Goal: Task Accomplishment & Management: Use online tool/utility

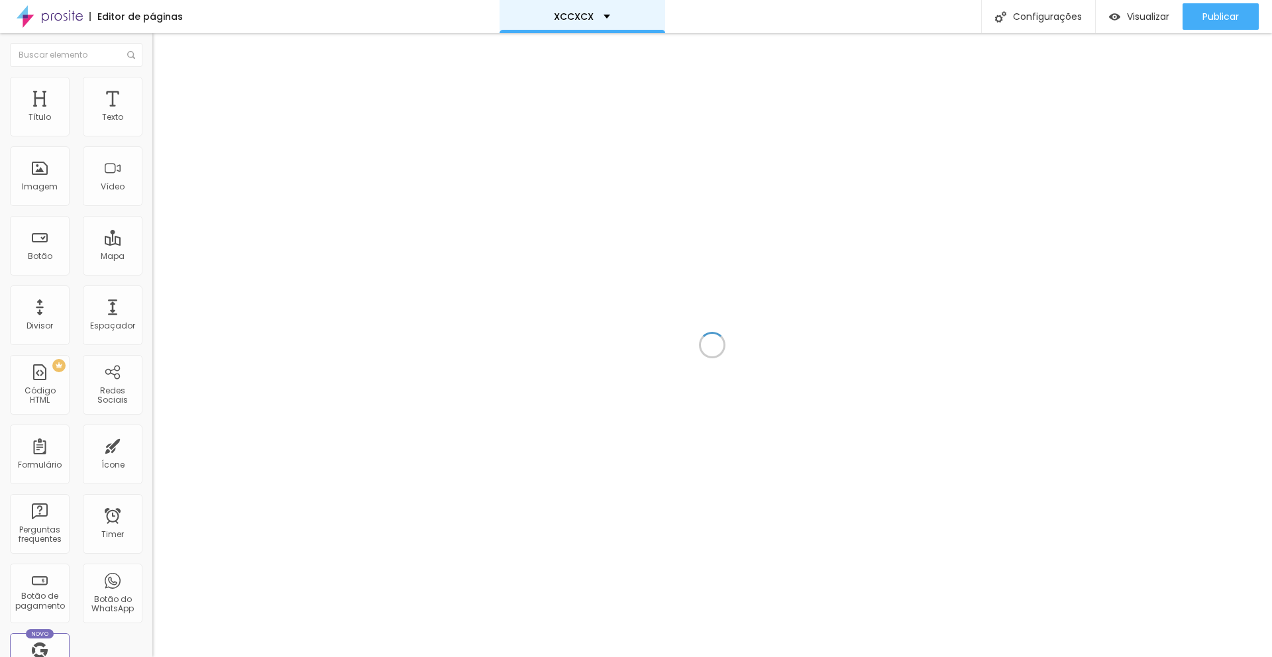
click at [603, 17] on div "XCCXCX" at bounding box center [582, 16] width 56 height 9
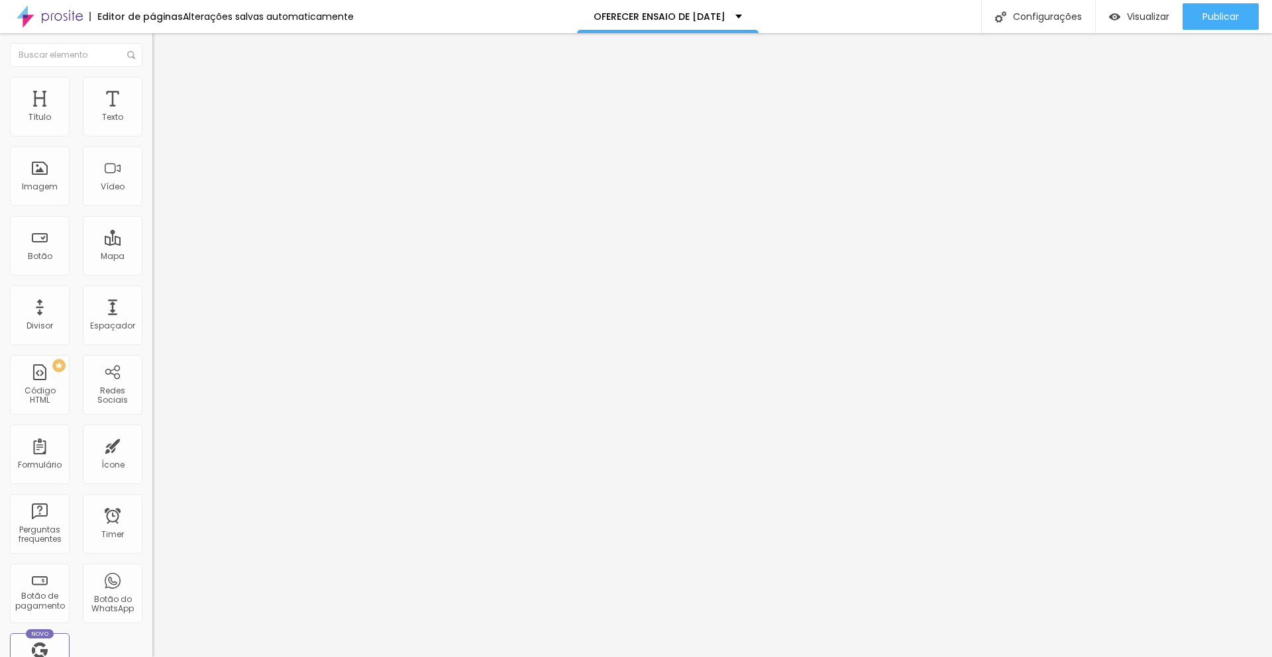
click at [152, 83] on img at bounding box center [158, 83] width 12 height 12
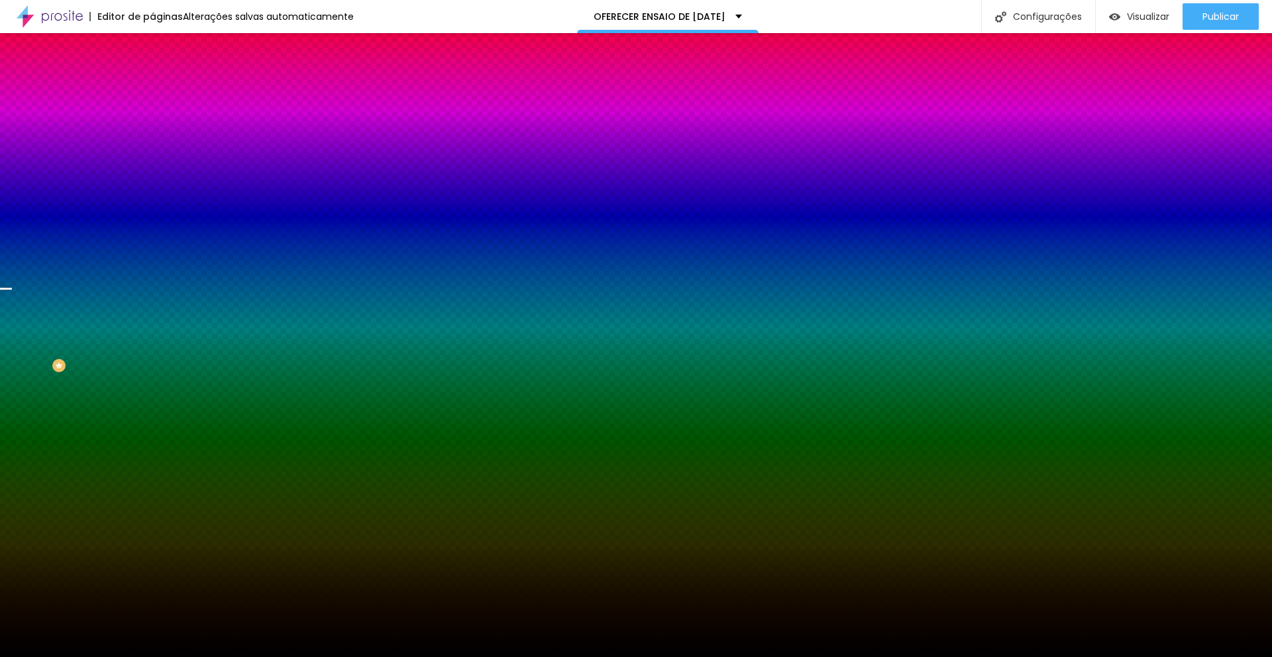
click at [152, 90] on img at bounding box center [158, 96] width 12 height 12
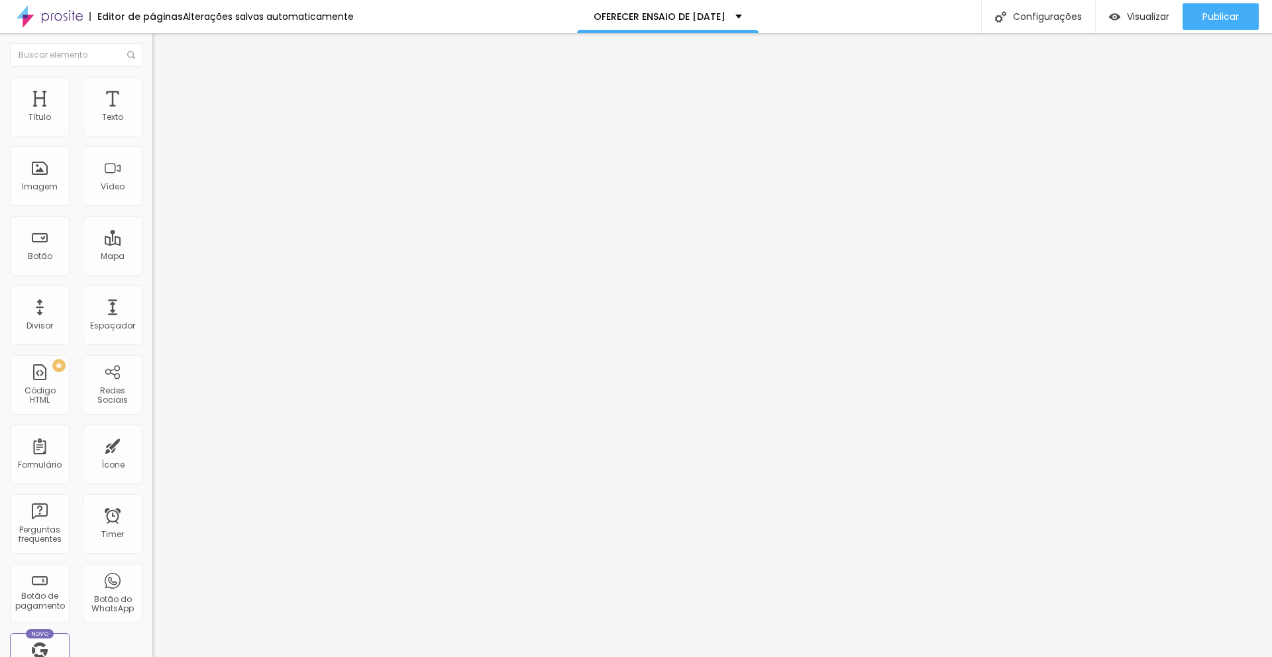
click at [152, 76] on img at bounding box center [158, 70] width 12 height 12
click at [152, 87] on li "Estilo" at bounding box center [228, 83] width 152 height 13
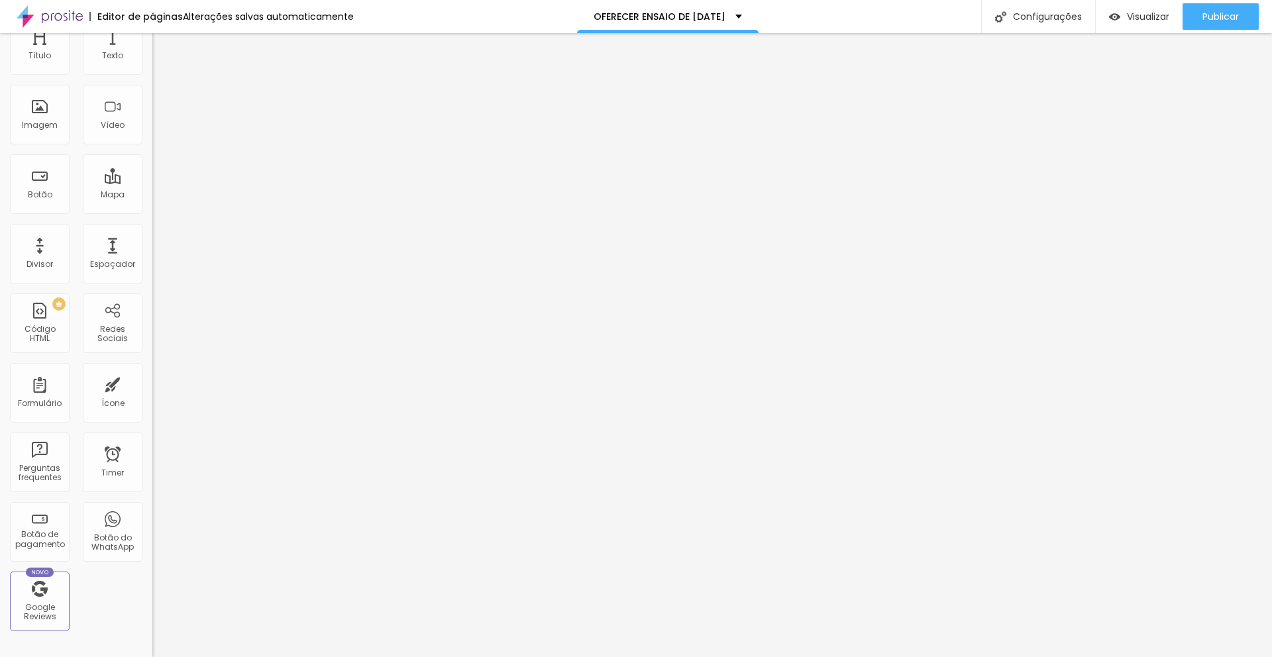
scroll to position [70, 0]
click at [46, 397] on div "Formulário" at bounding box center [40, 394] width 44 height 9
click at [39, 384] on div "Formulário" at bounding box center [40, 384] width 60 height 60
click at [103, 515] on div "Botão do WhatsApp" at bounding box center [113, 524] width 60 height 60
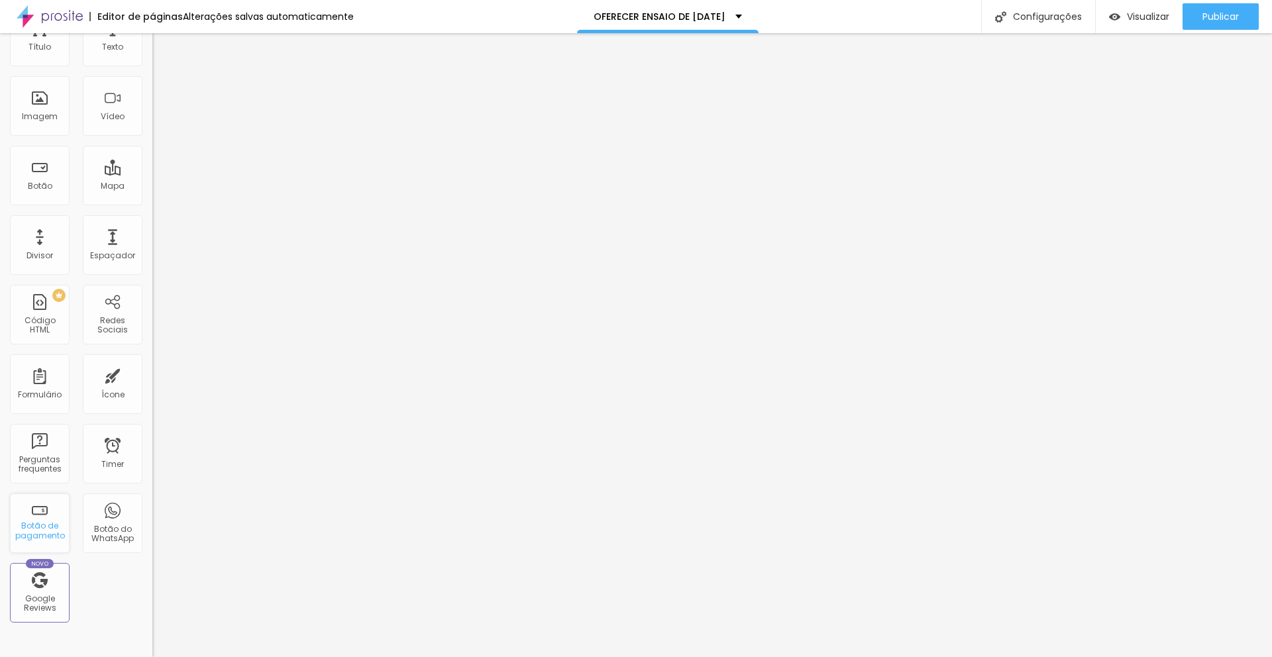
click at [43, 527] on div "Botão de pagamento" at bounding box center [39, 530] width 52 height 19
click at [46, 514] on div "Botão de pagamento" at bounding box center [40, 524] width 60 height 60
click at [55, 511] on div "Botão de pagamento" at bounding box center [40, 524] width 60 height 60
click at [36, 516] on div "Botão de pagamento" at bounding box center [40, 524] width 60 height 60
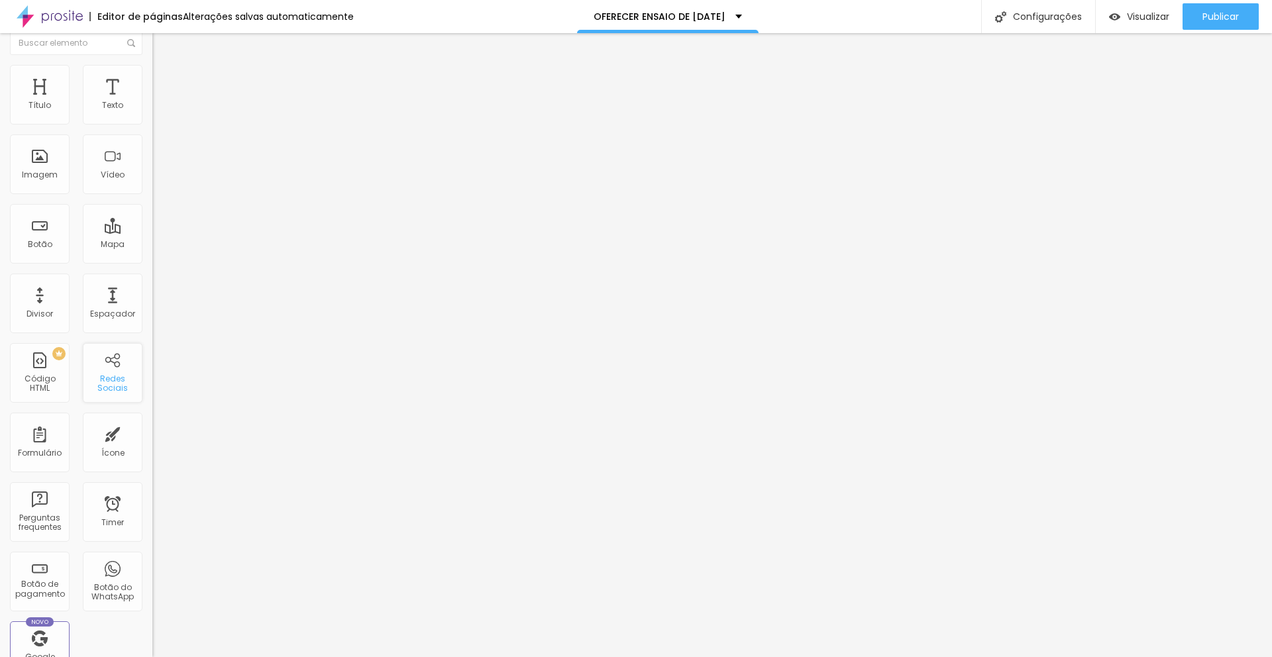
scroll to position [0, 0]
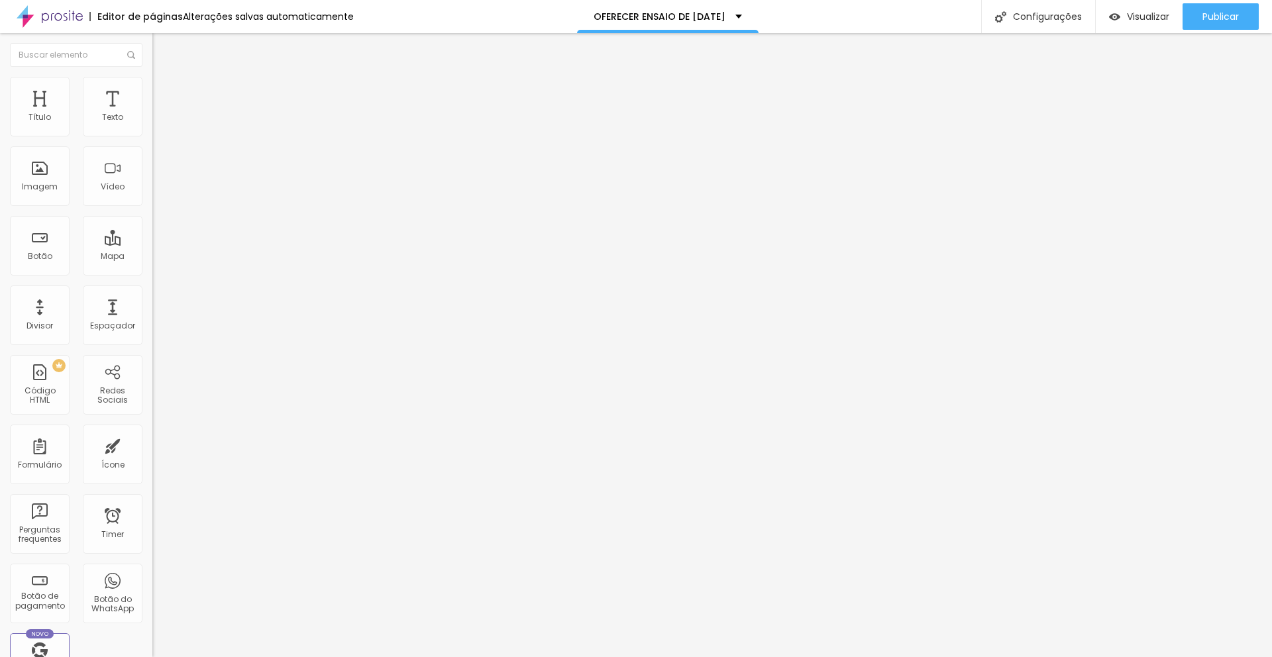
click at [164, 89] on span "Estilo" at bounding box center [174, 85] width 21 height 11
click at [152, 90] on li "Avançado" at bounding box center [228, 96] width 152 height 13
click at [40, 179] on div "Imagem" at bounding box center [40, 176] width 60 height 60
click at [41, 178] on div "Imagem" at bounding box center [40, 176] width 60 height 60
click at [101, 180] on div "Vídeo" at bounding box center [113, 176] width 60 height 60
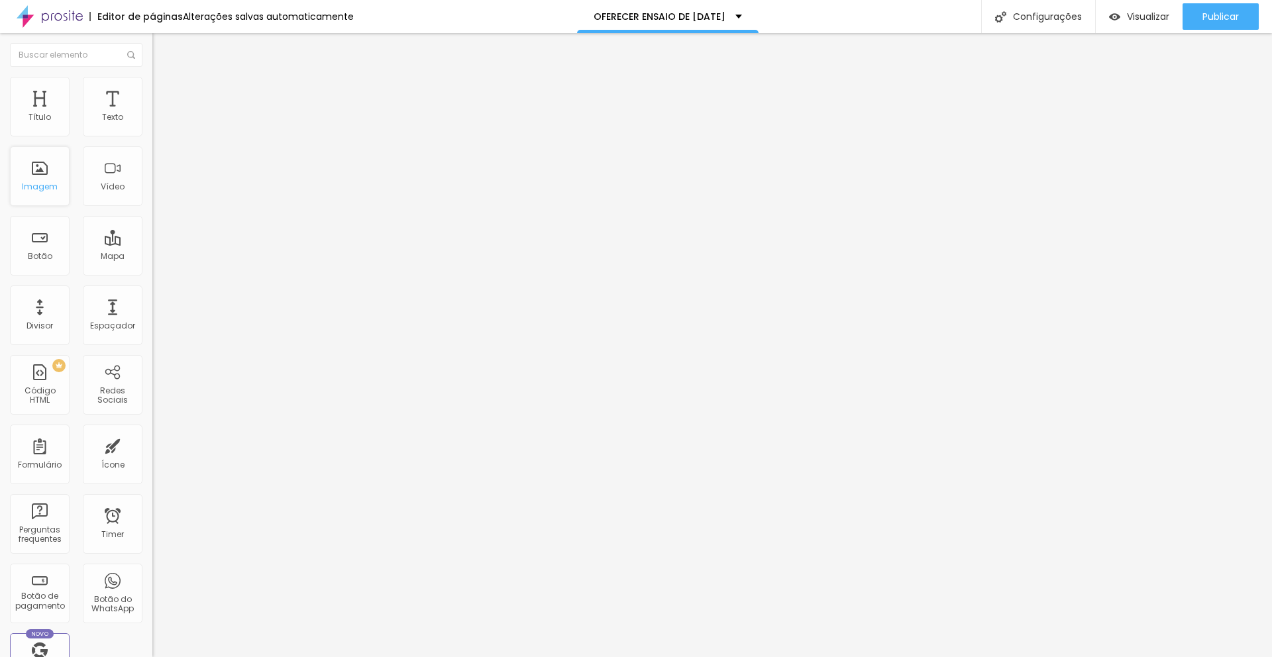
click at [48, 178] on div "Imagem" at bounding box center [40, 176] width 60 height 60
click at [32, 164] on div "Imagem" at bounding box center [40, 176] width 60 height 60
click at [105, 248] on div "Mapa" at bounding box center [113, 246] width 60 height 60
click at [42, 182] on div "Imagem" at bounding box center [40, 186] width 36 height 9
click at [106, 379] on div "Redes Sociais" at bounding box center [113, 385] width 60 height 60
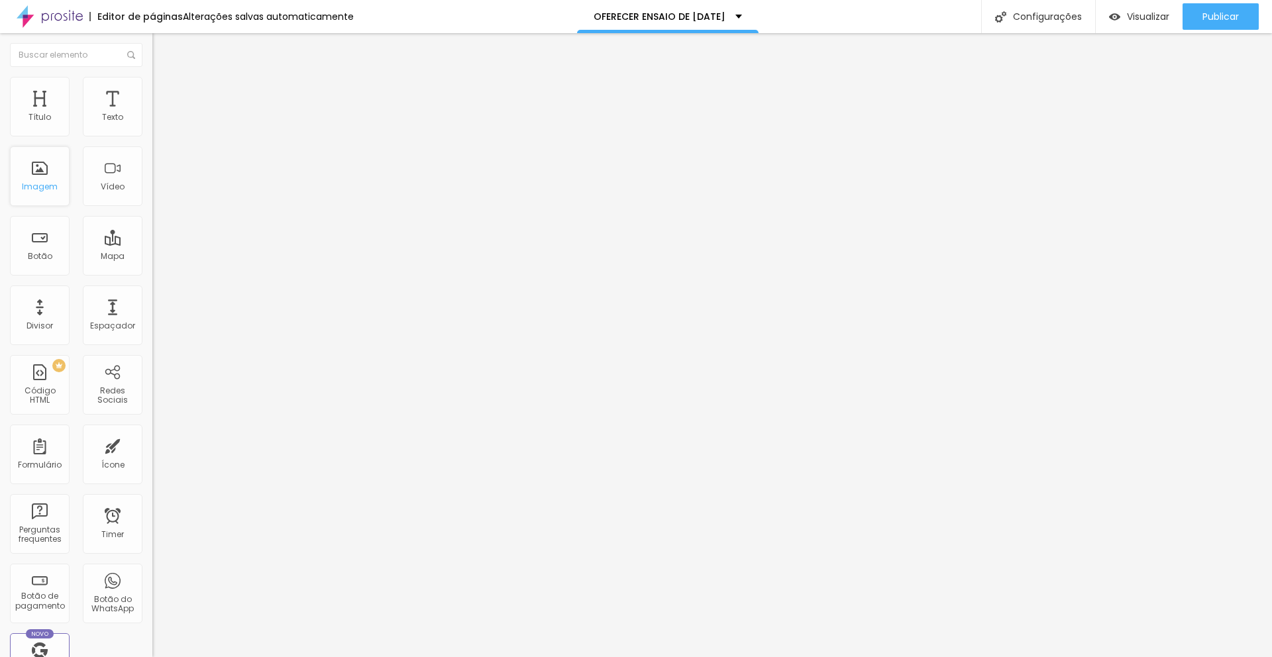
click at [42, 178] on div "Imagem" at bounding box center [40, 176] width 60 height 60
click at [45, 164] on div "Imagem" at bounding box center [40, 176] width 60 height 60
click at [45, 180] on div "Imagem" at bounding box center [40, 176] width 60 height 60
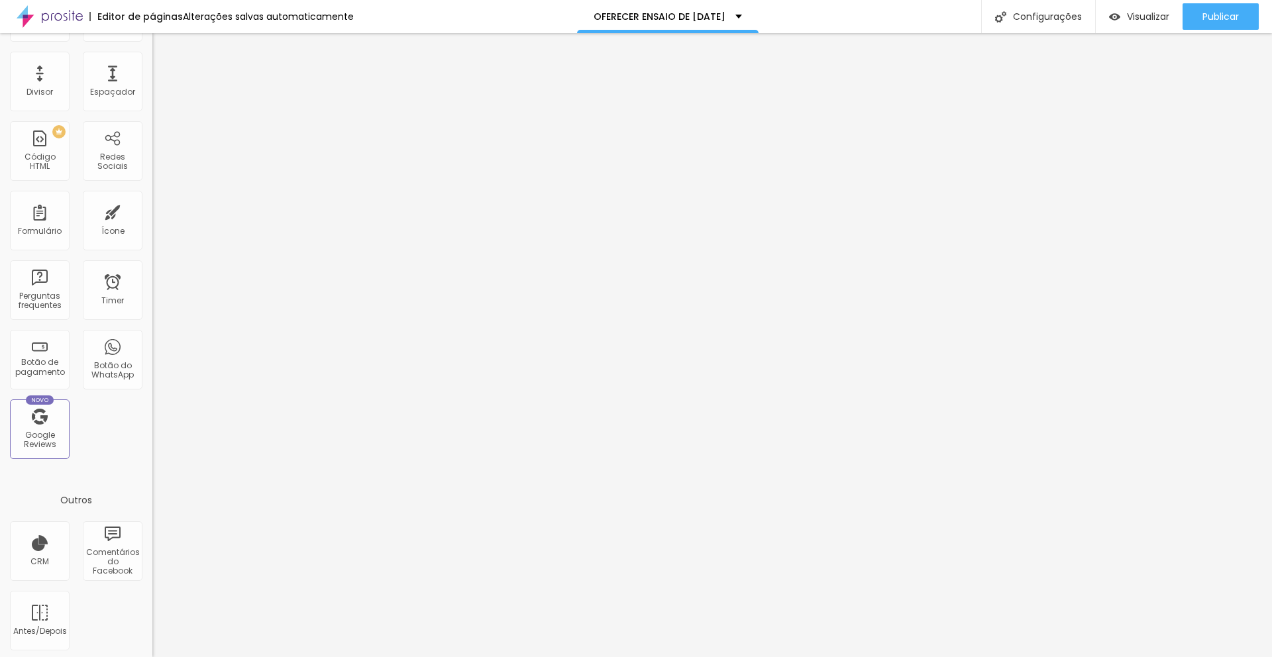
scroll to position [237, 0]
click at [50, 608] on div "Antes/Depois" at bounding box center [40, 618] width 60 height 60
click at [1061, 13] on div "Configurações" at bounding box center [1038, 16] width 114 height 33
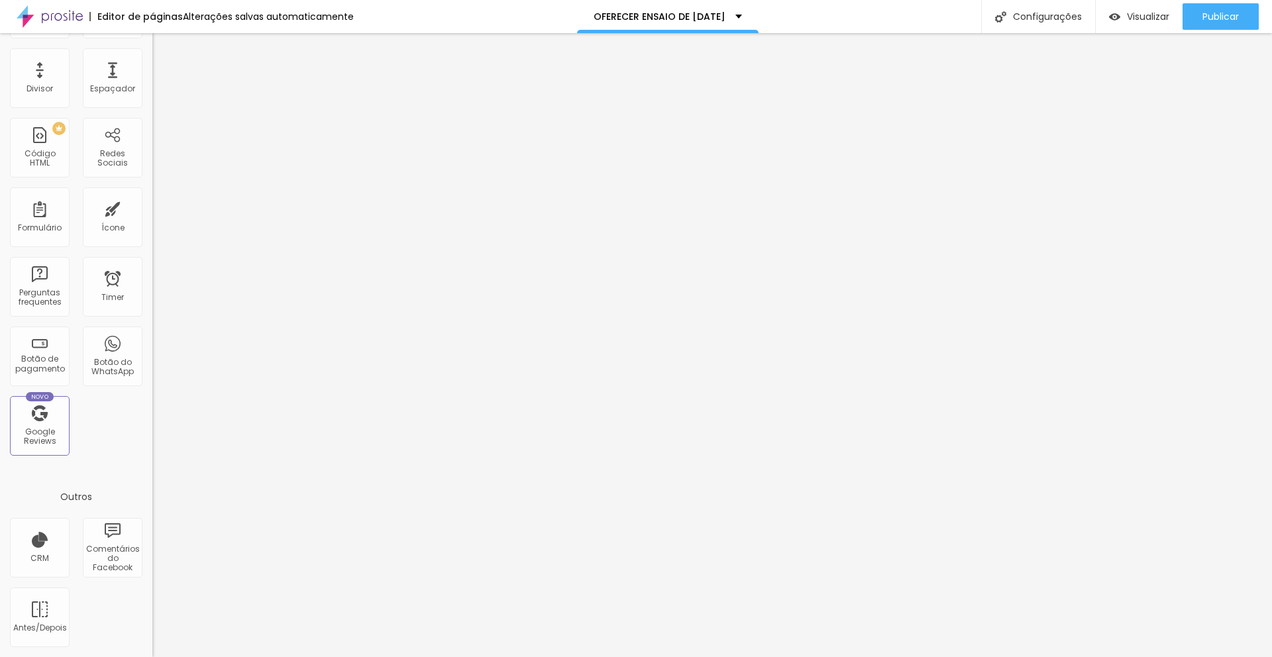
click at [1143, 15] on span "Visualizar" at bounding box center [1148, 16] width 42 height 11
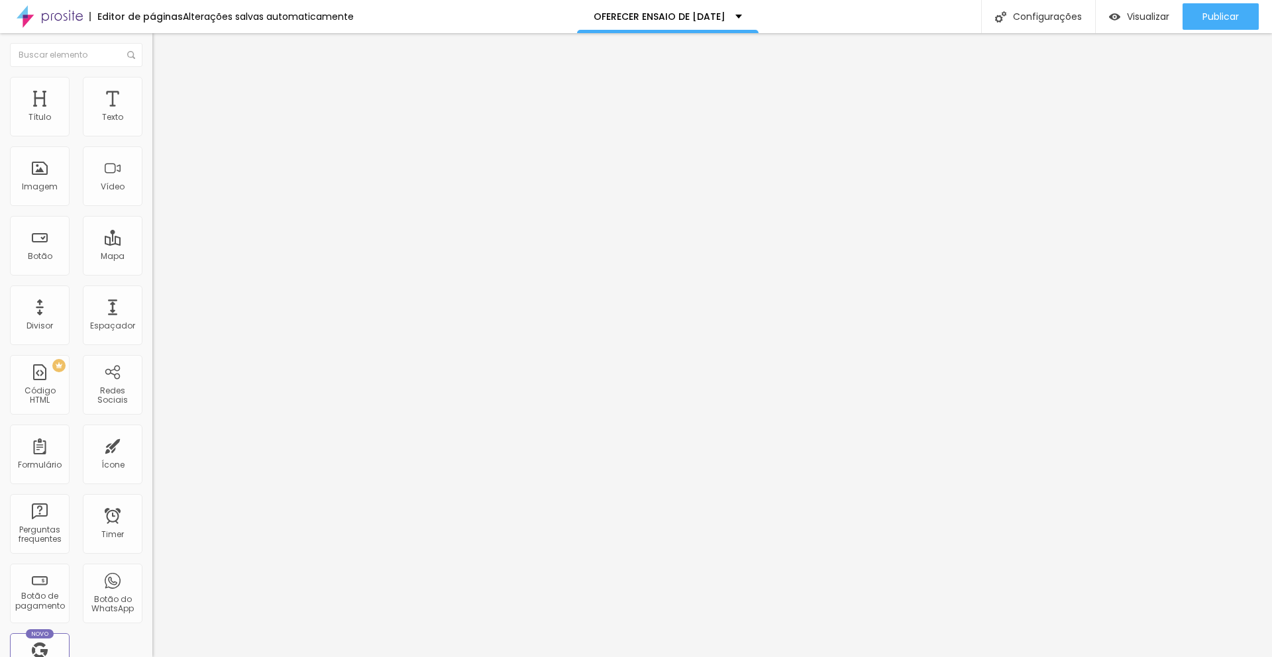
click at [152, 114] on span "Trocar imagem" at bounding box center [188, 108] width 72 height 11
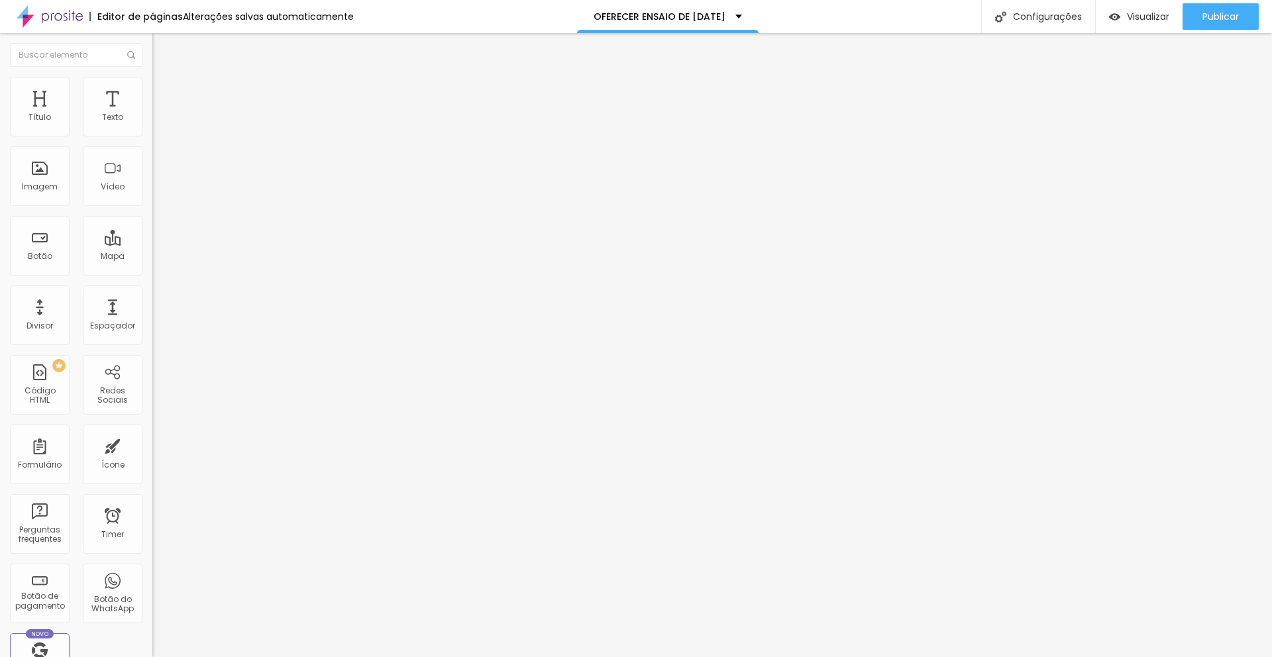
click at [152, 114] on span "Trocar imagem" at bounding box center [188, 108] width 72 height 11
click at [152, 113] on div "Trocar imagem" at bounding box center [228, 107] width 152 height 9
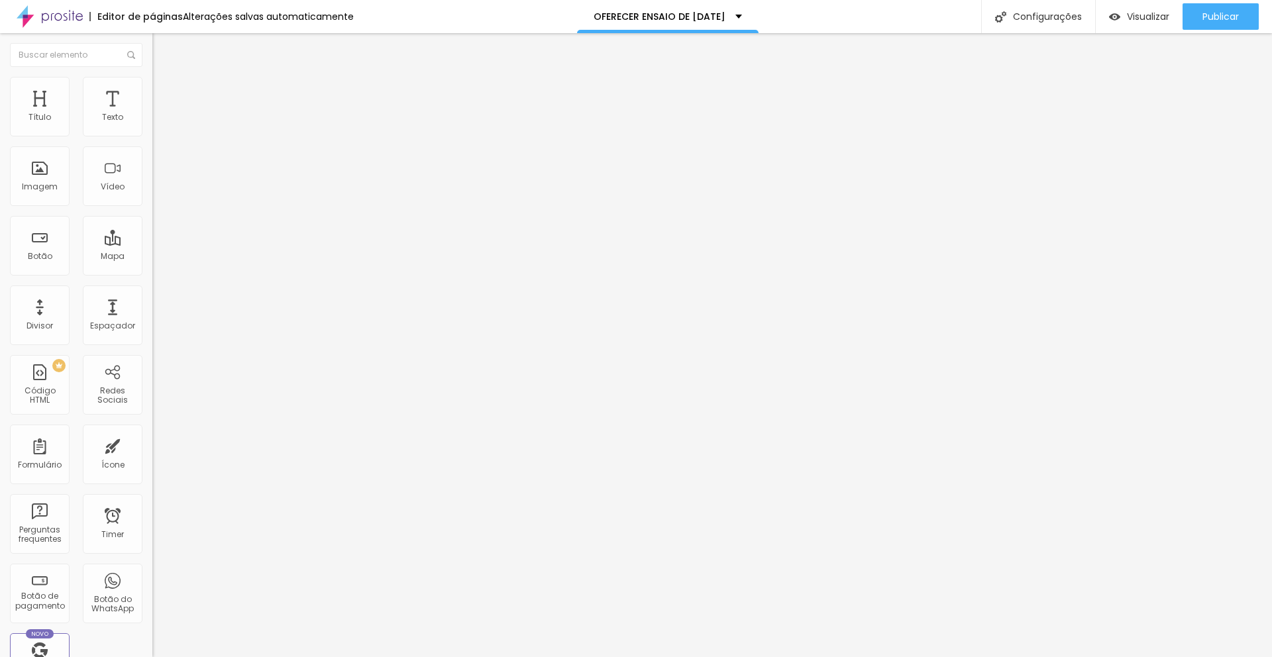
click at [152, 113] on div "Trocar imagem" at bounding box center [228, 107] width 152 height 9
click at [152, 86] on li "Estilo" at bounding box center [228, 83] width 152 height 13
click at [152, 90] on li "Avançado" at bounding box center [228, 96] width 152 height 13
click at [152, 84] on img at bounding box center [158, 83] width 12 height 12
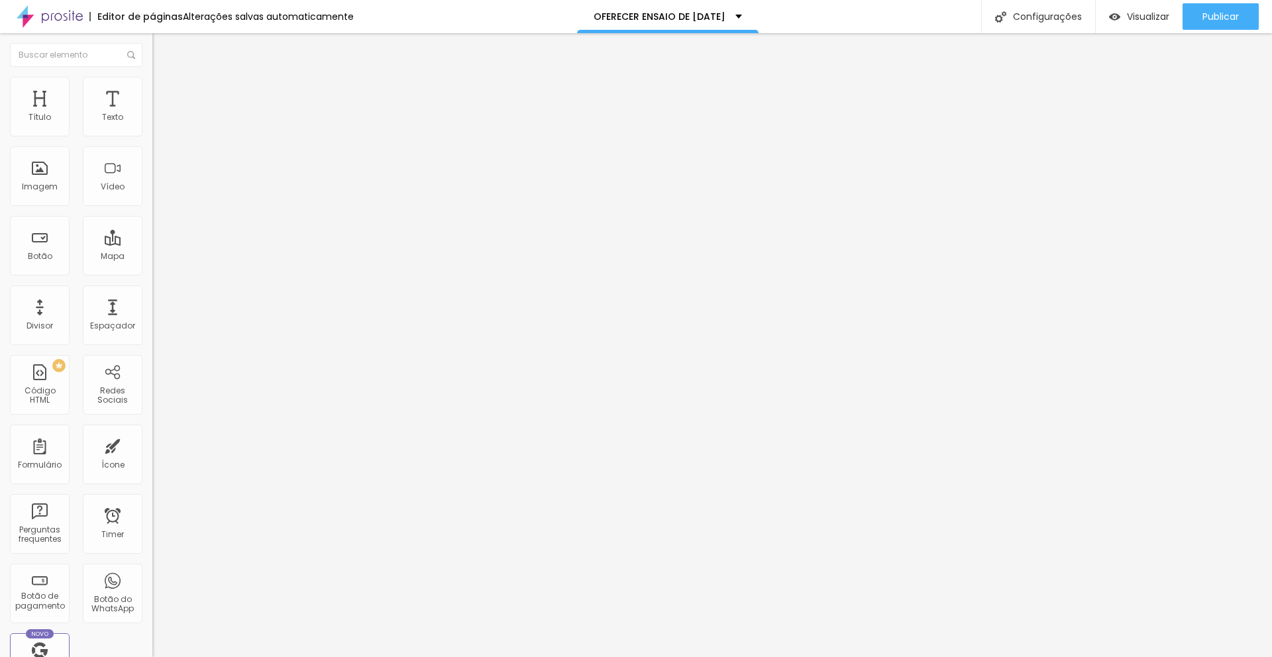
type input "95"
type input "90"
type input "85"
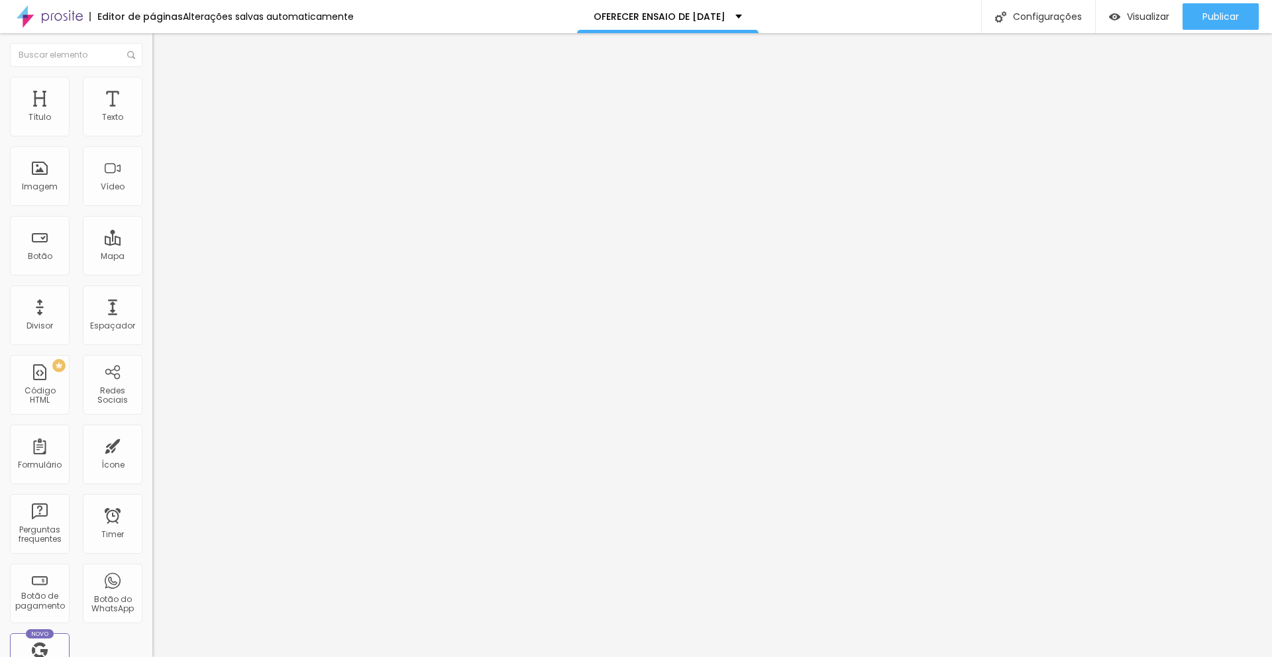
type input "85"
type input "90"
type input "95"
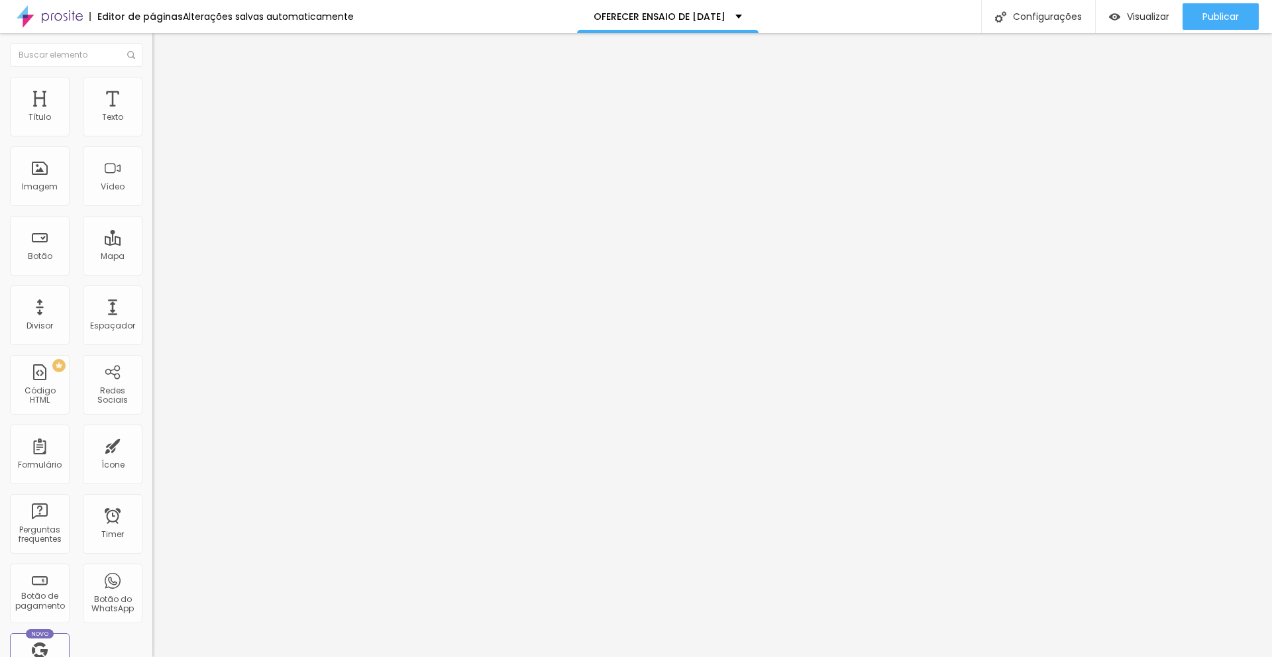
type input "90"
type input "85"
type input "90"
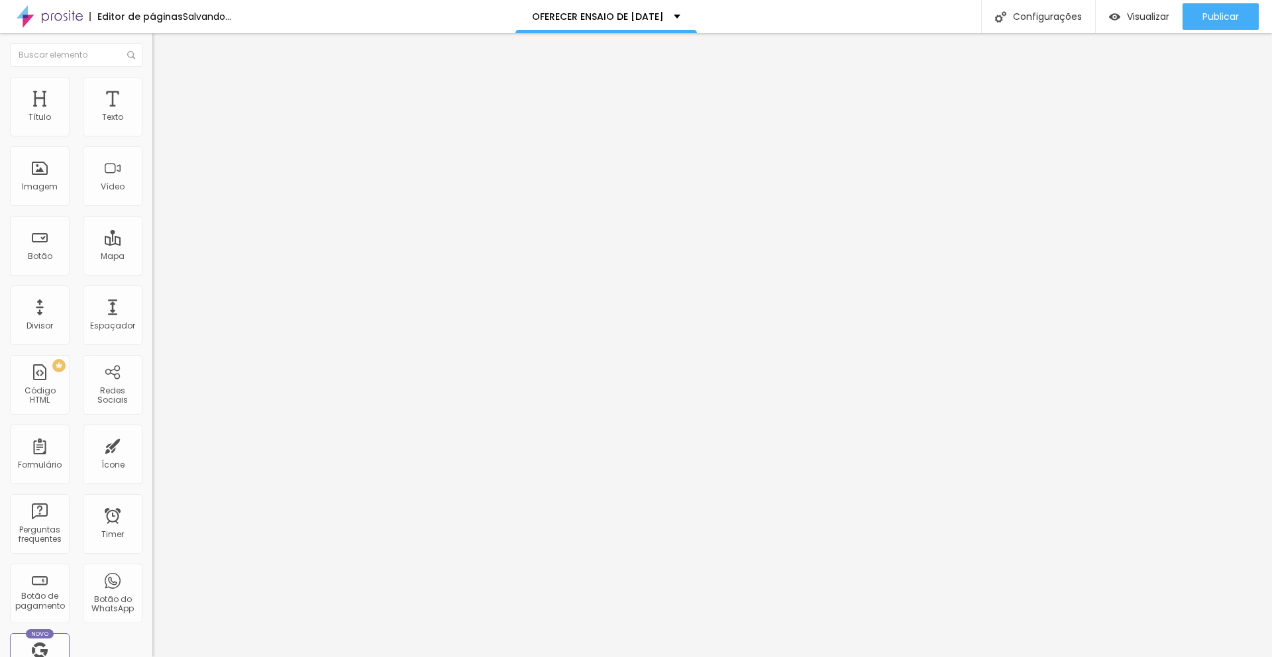
drag, startPoint x: 136, startPoint y: 141, endPoint x: 124, endPoint y: 137, distance: 12.6
type input "90"
click at [152, 136] on input "range" at bounding box center [194, 130] width 85 height 11
click at [152, 76] on img at bounding box center [158, 70] width 12 height 12
click at [152, 207] on span "1:1 Quadrado" at bounding box center [178, 201] width 52 height 11
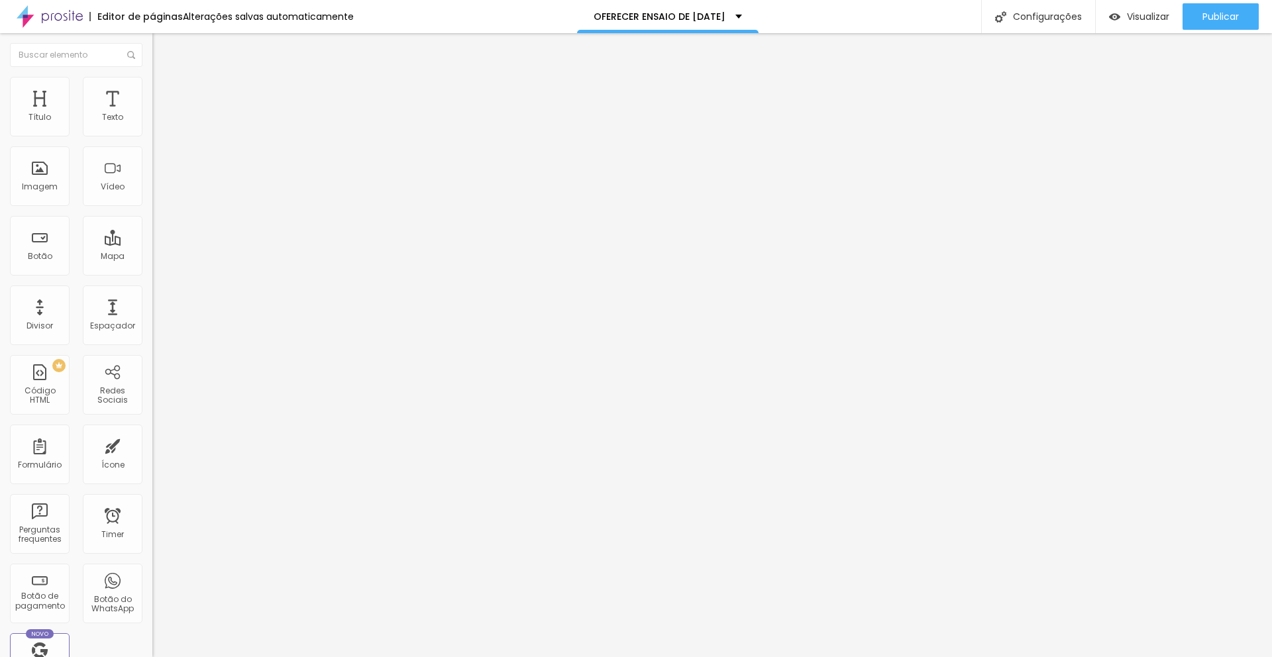
click at [152, 223] on span "Padrão" at bounding box center [167, 217] width 30 height 11
click at [152, 215] on span "Cinema" at bounding box center [168, 209] width 33 height 11
click at [152, 236] on span "Quadrado" at bounding box center [173, 230] width 43 height 11
click at [152, 244] on span "Original" at bounding box center [168, 238] width 32 height 11
click at [152, 231] on span "Quadrado" at bounding box center [173, 225] width 43 height 11
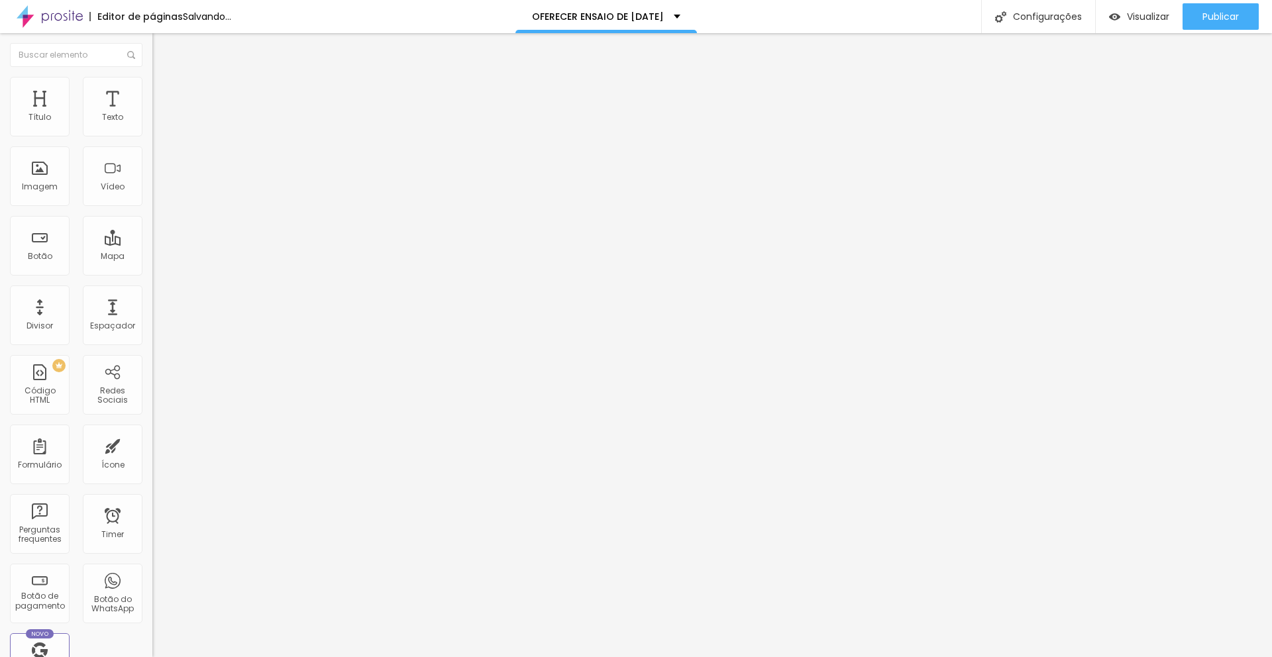
click at [152, 223] on span "Padrão" at bounding box center [167, 217] width 30 height 11
click at [152, 236] on span "Quadrado" at bounding box center [173, 230] width 43 height 11
click at [152, 207] on span "1:1 Quadrado" at bounding box center [178, 201] width 52 height 11
click at [152, 244] on span "Original" at bounding box center [168, 238] width 32 height 11
click at [152, 86] on li "Estilo" at bounding box center [228, 83] width 152 height 13
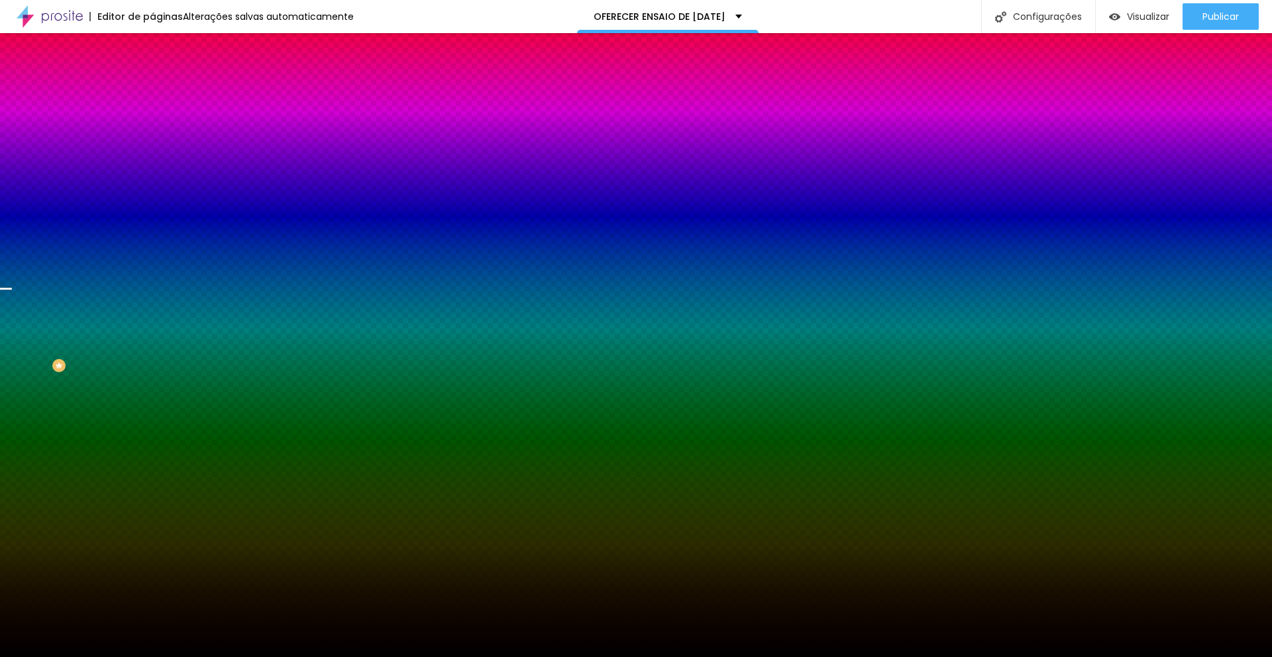
click at [152, 122] on span "Trocar imagem" at bounding box center [188, 116] width 72 height 11
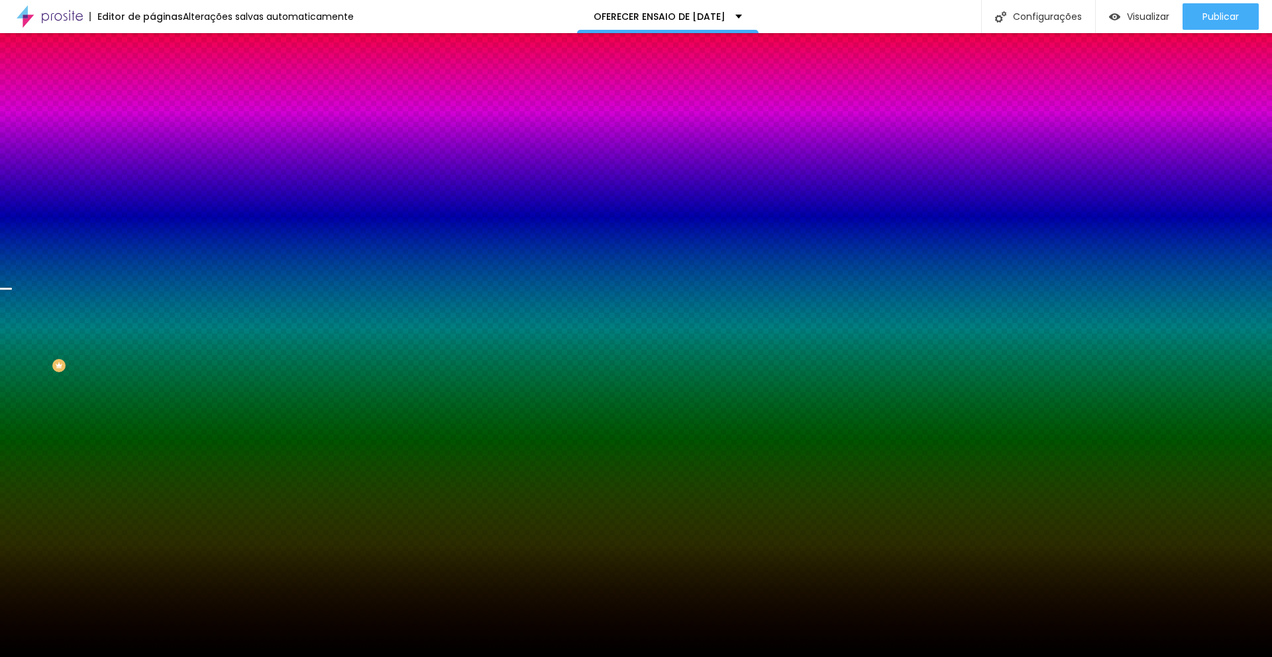
click at [911, 14] on div "Editor de páginas Alterações salvas automaticamente OFERECER ENSAIO DE NATAL Co…" at bounding box center [636, 16] width 1272 height 33
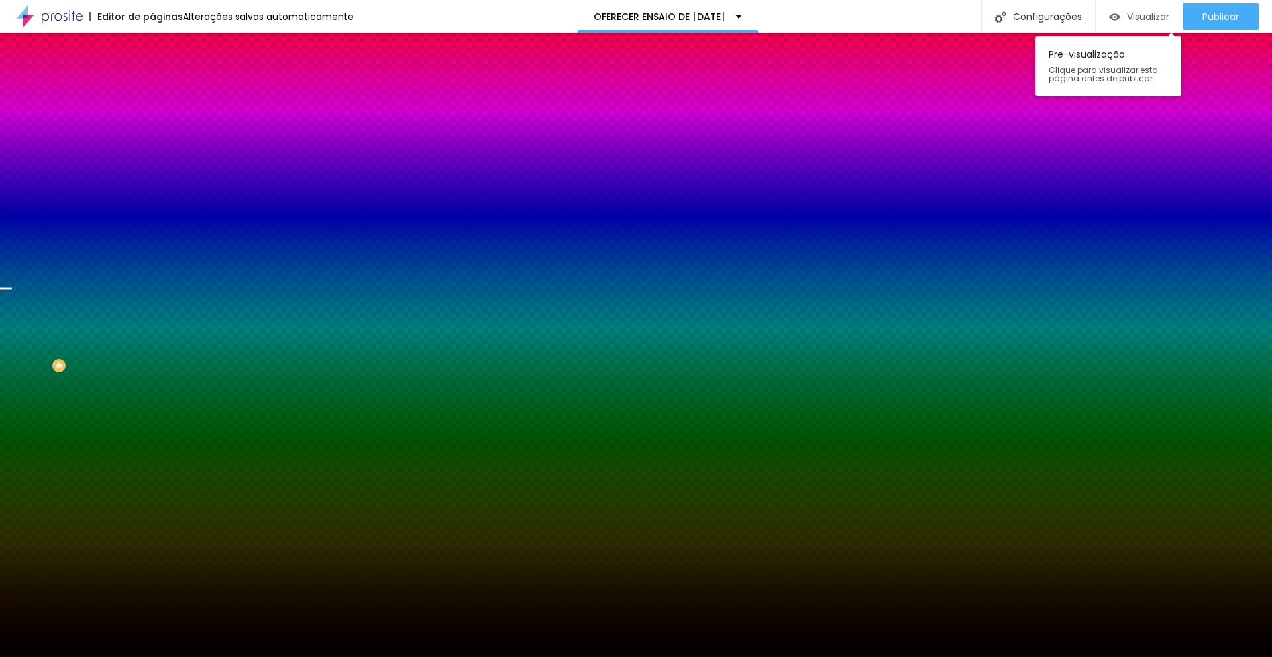
click at [1139, 16] on span "Visualizar" at bounding box center [1148, 16] width 42 height 11
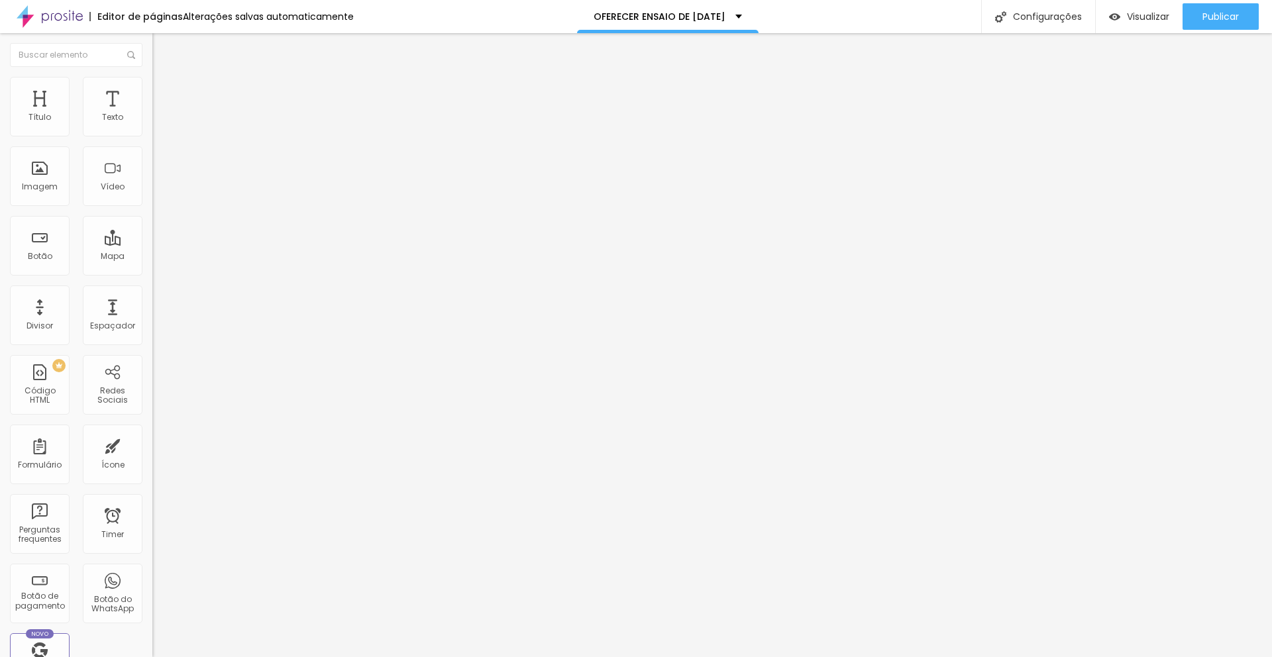
click at [152, 121] on span "Encaixotado" at bounding box center [178, 114] width 52 height 11
click at [152, 141] on span "Completo" at bounding box center [172, 135] width 40 height 11
click at [152, 86] on li "Estilo" at bounding box center [228, 83] width 152 height 13
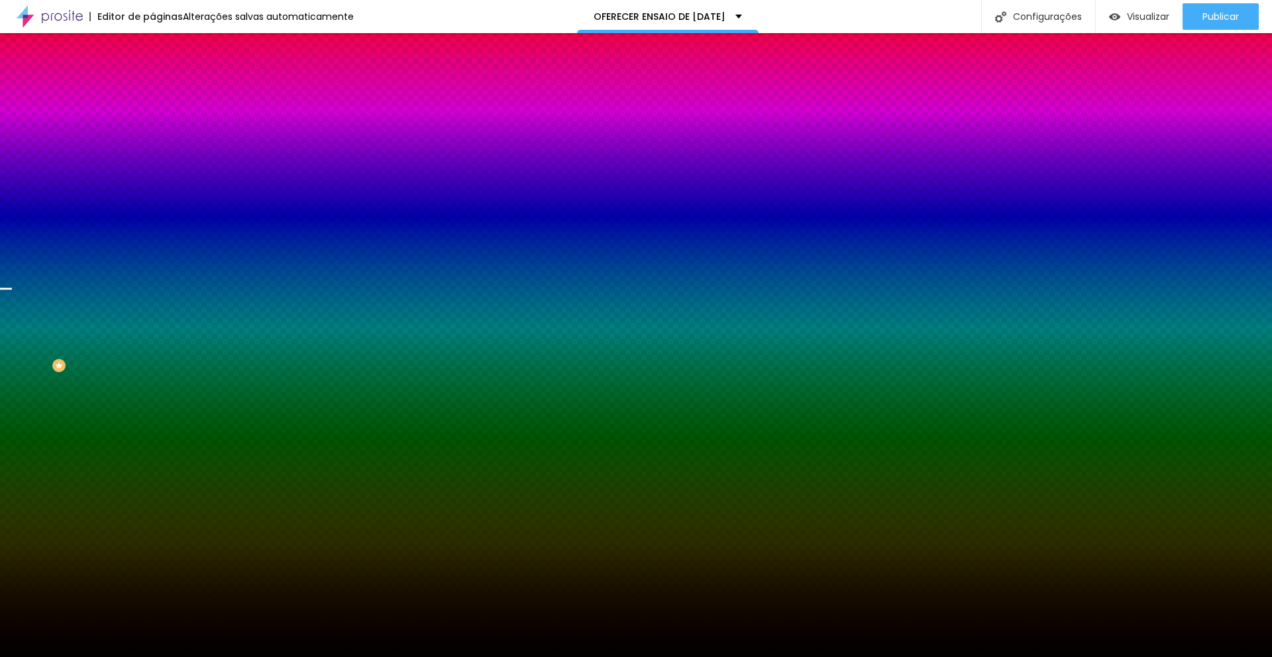
click at [152, 138] on span "Parallax" at bounding box center [168, 132] width 32 height 11
click at [152, 129] on div "Efeito da Imagem" at bounding box center [228, 125] width 152 height 8
click at [164, 93] on span "Avançado" at bounding box center [186, 98] width 44 height 11
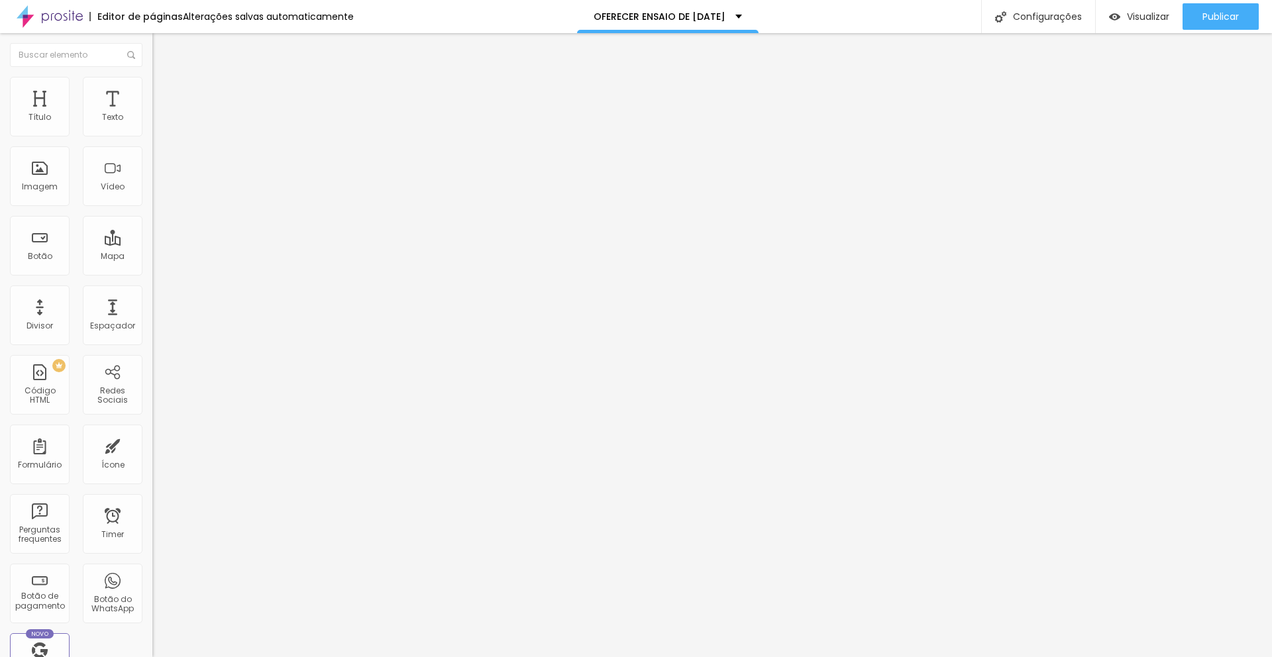
type input "84"
type input "76"
type input "47"
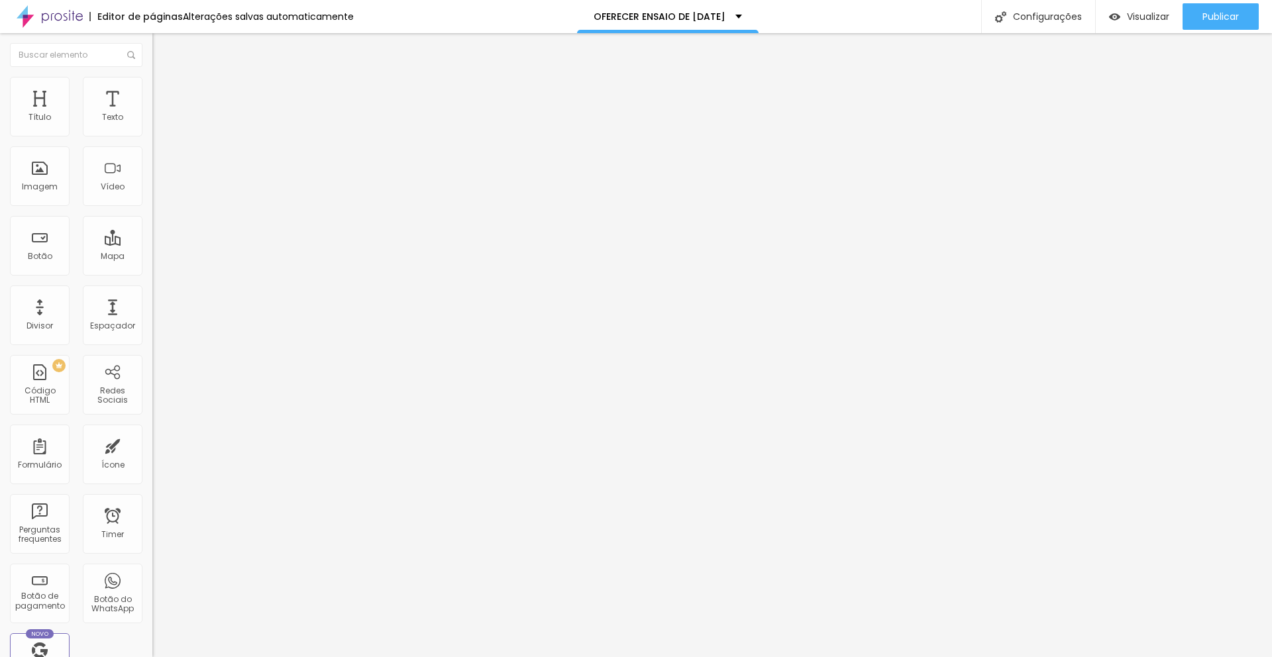
type input "47"
type input "32"
type input "31"
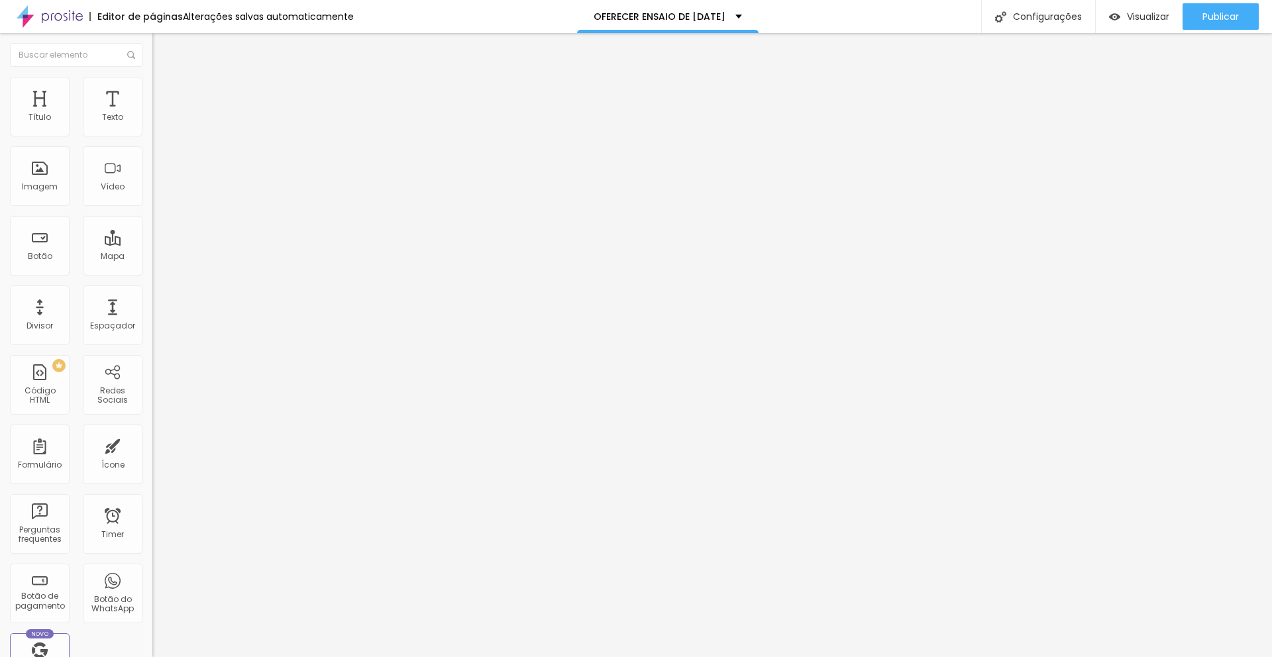
type input "27"
type input "26"
type input "25"
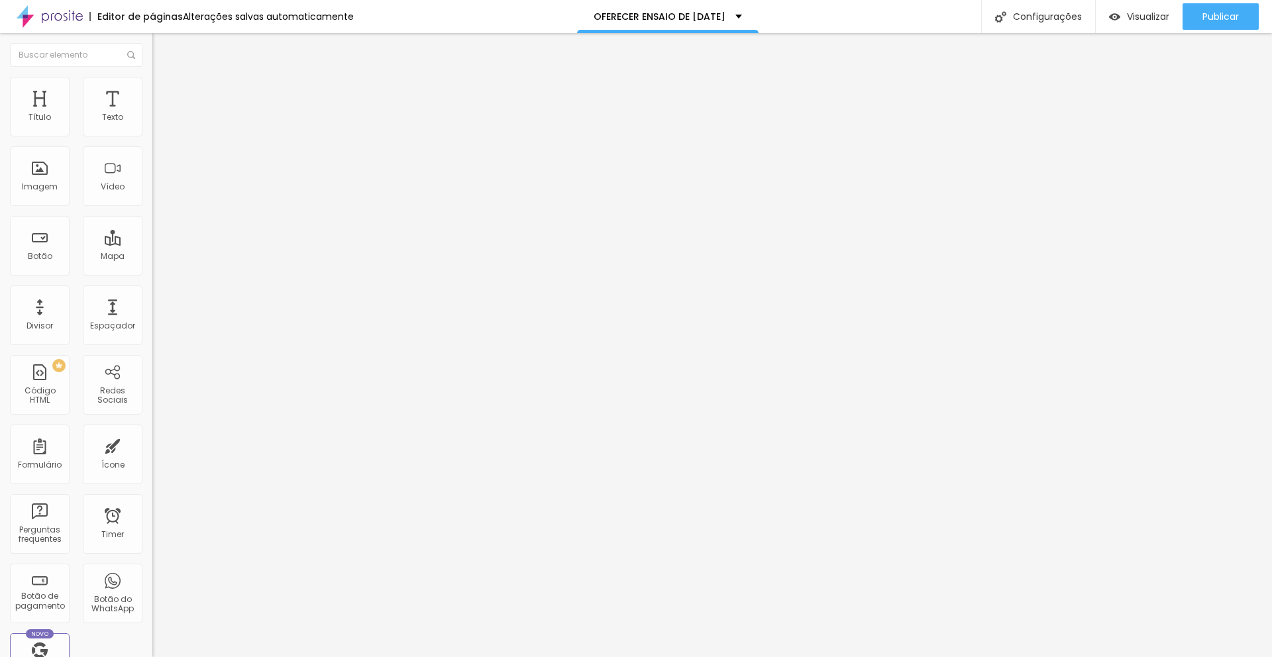
type input "25"
type input "15"
type input "0"
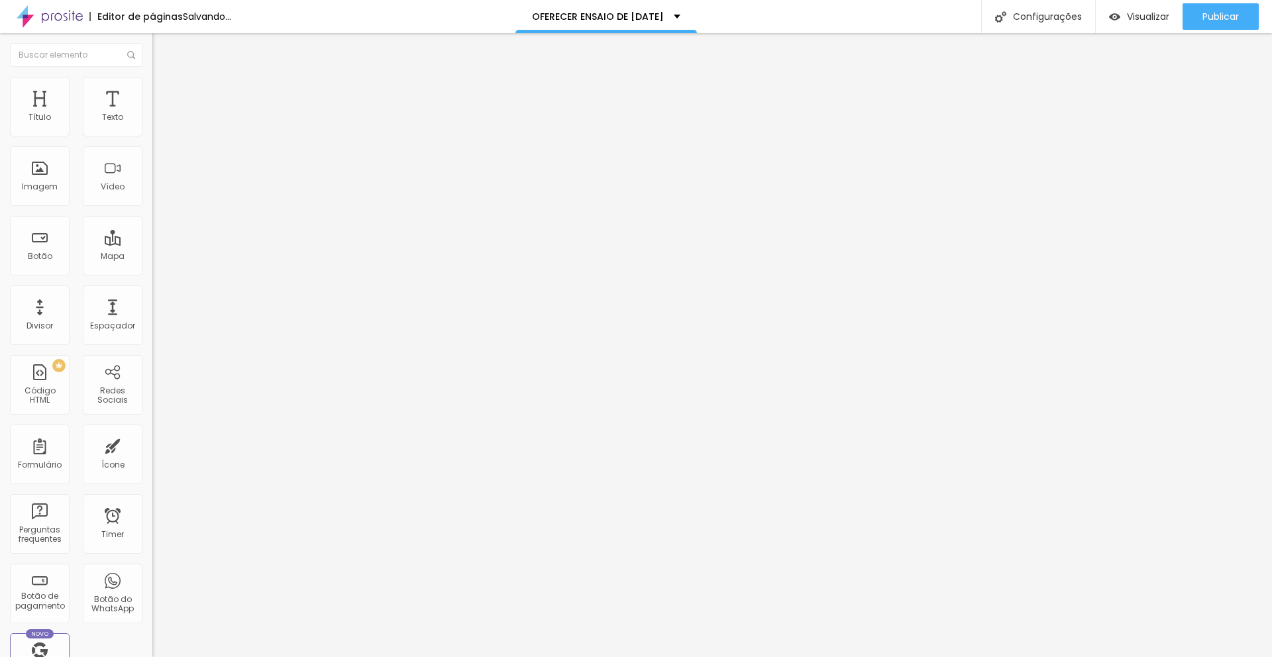
type input "44"
type input "420"
type input "421"
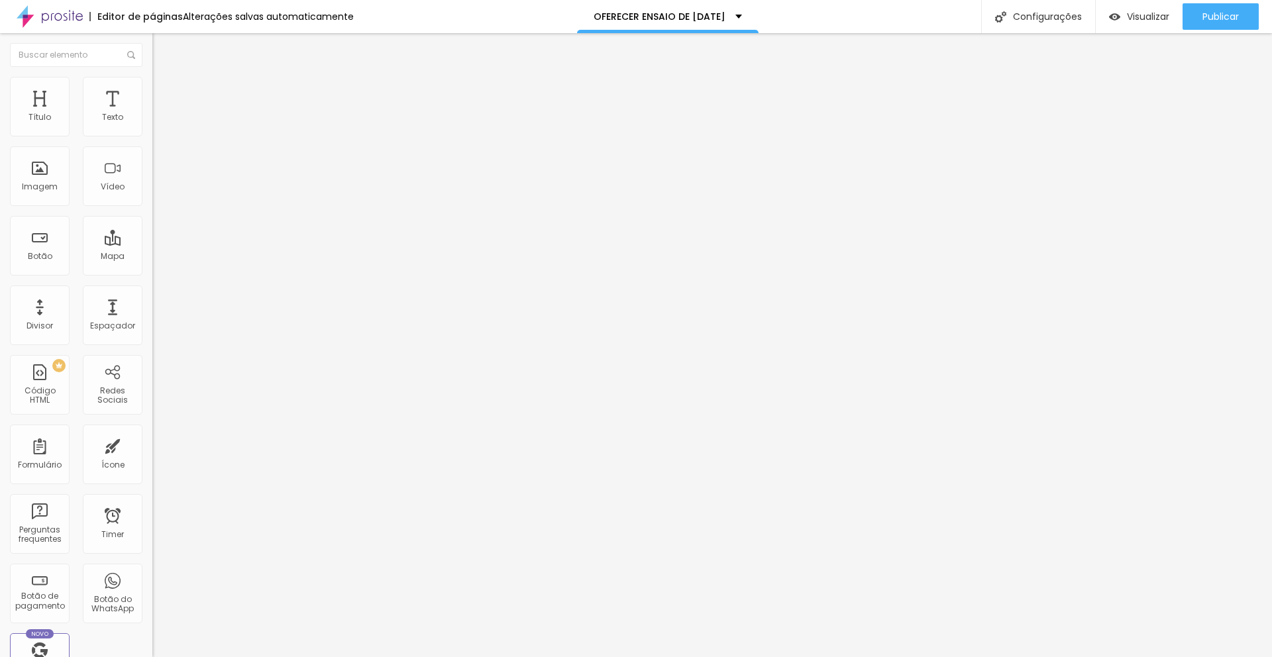
type input "421"
type input "430"
type input "433"
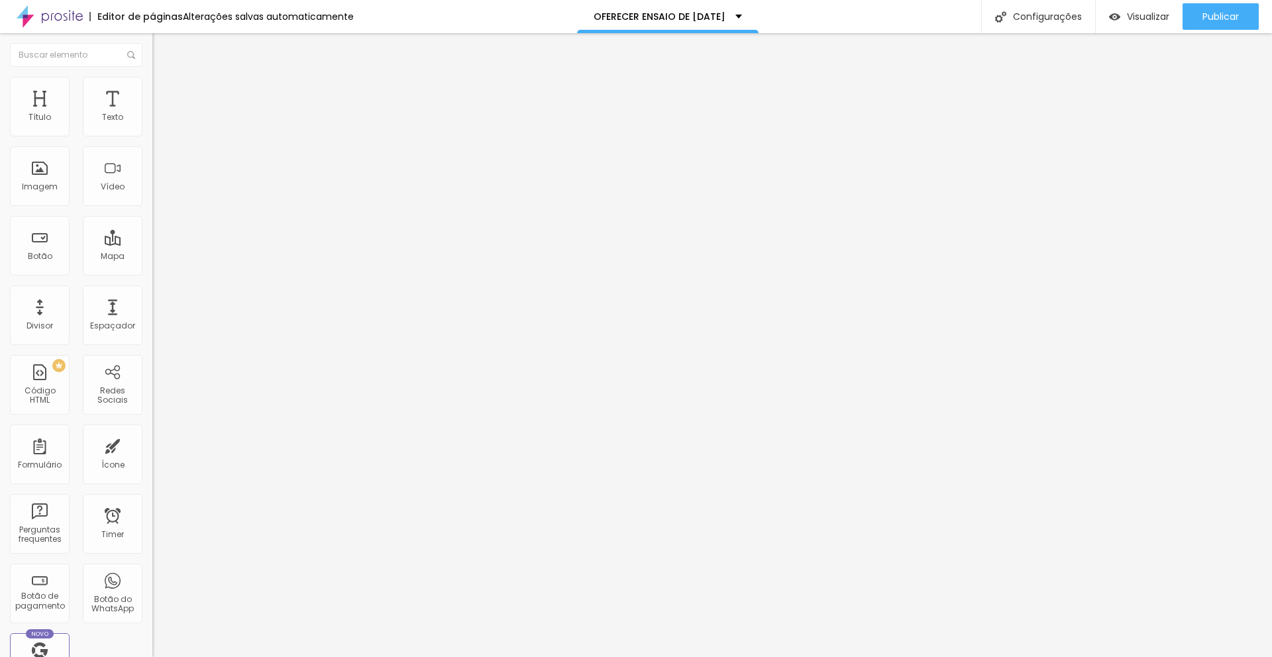
type input "402"
type input "199"
type input "72"
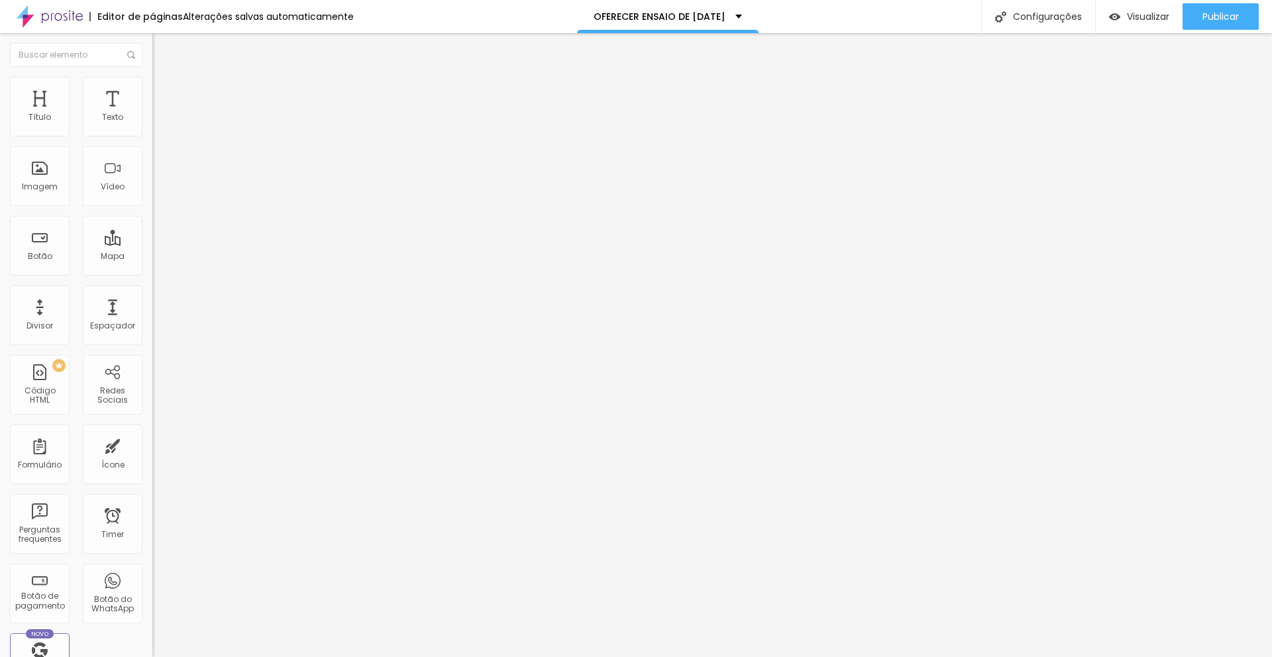
type input "72"
type input "34"
type input "0"
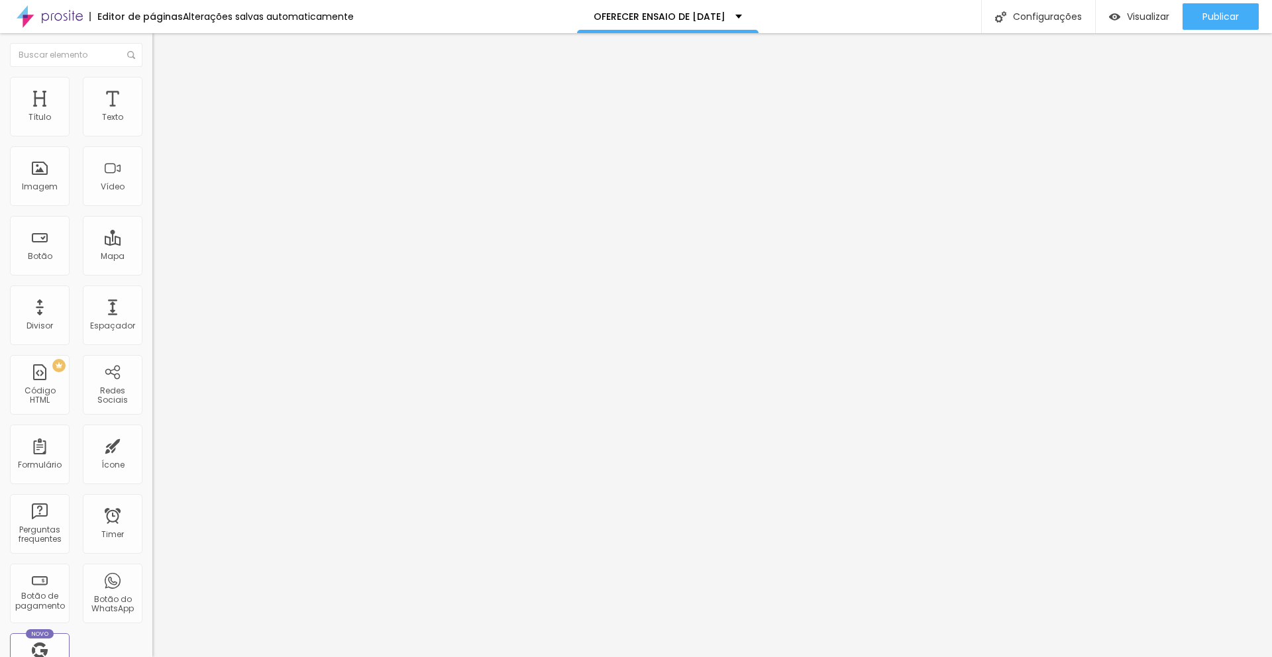
type input "43"
type input "176"
type input "306"
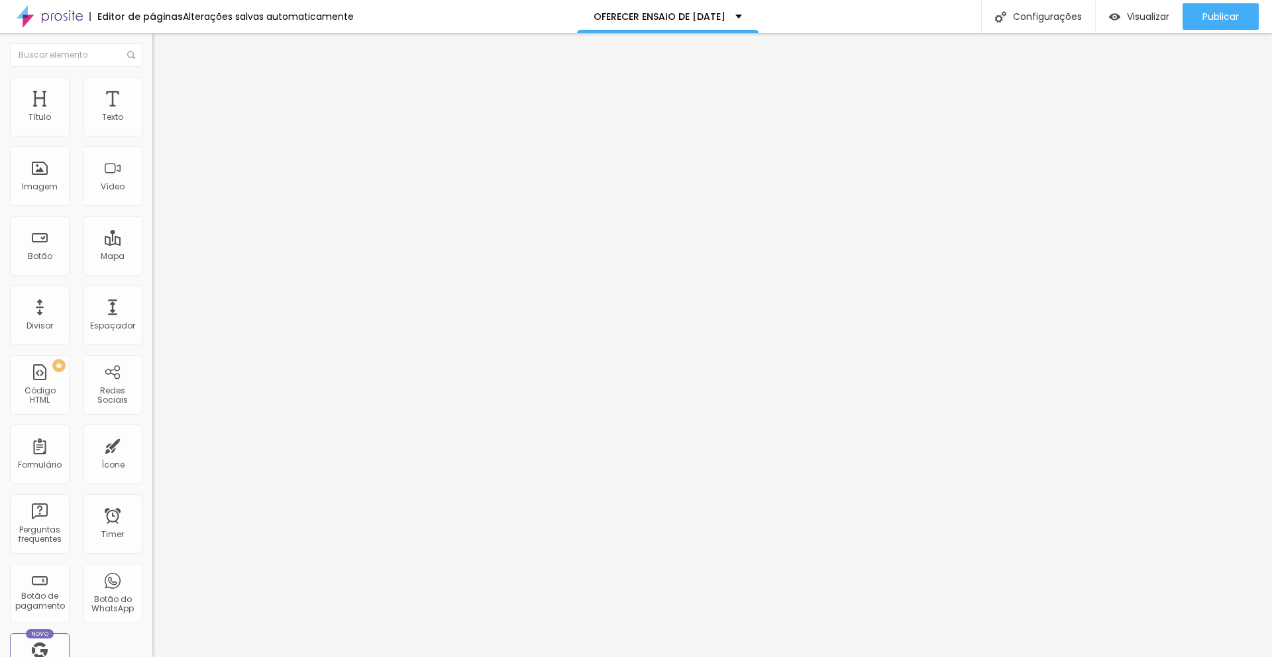
type input "306"
type input "392"
type input "401"
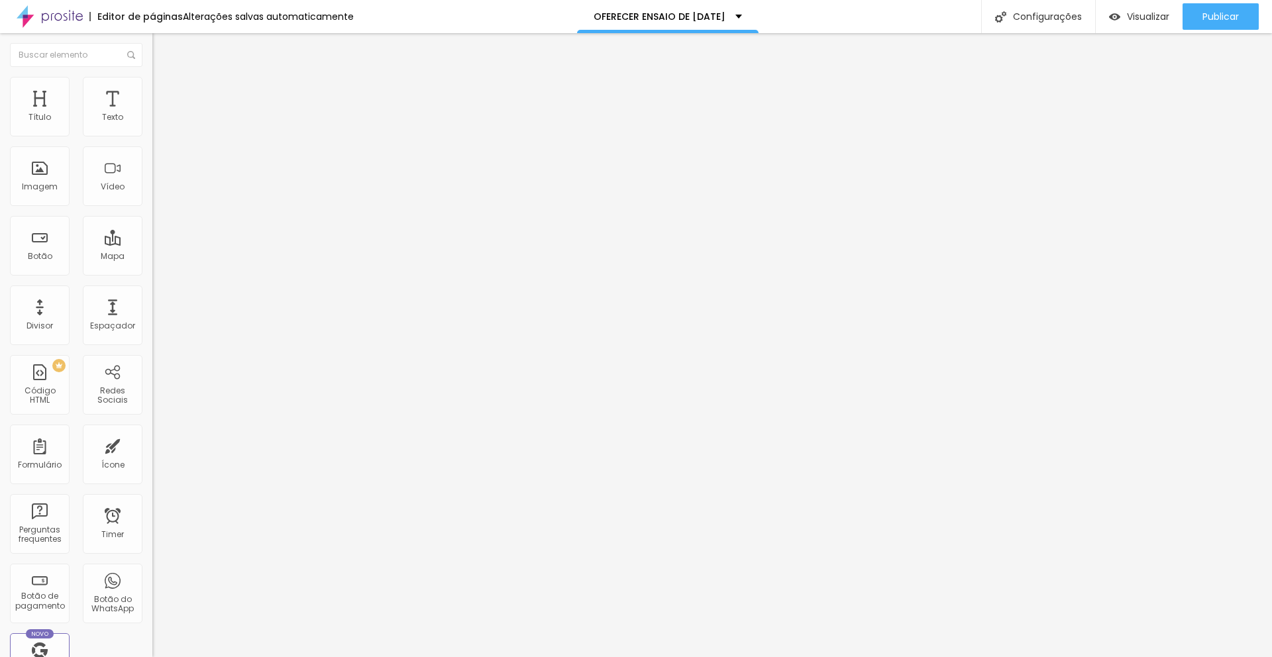
type input "402"
type input "403"
type input "407"
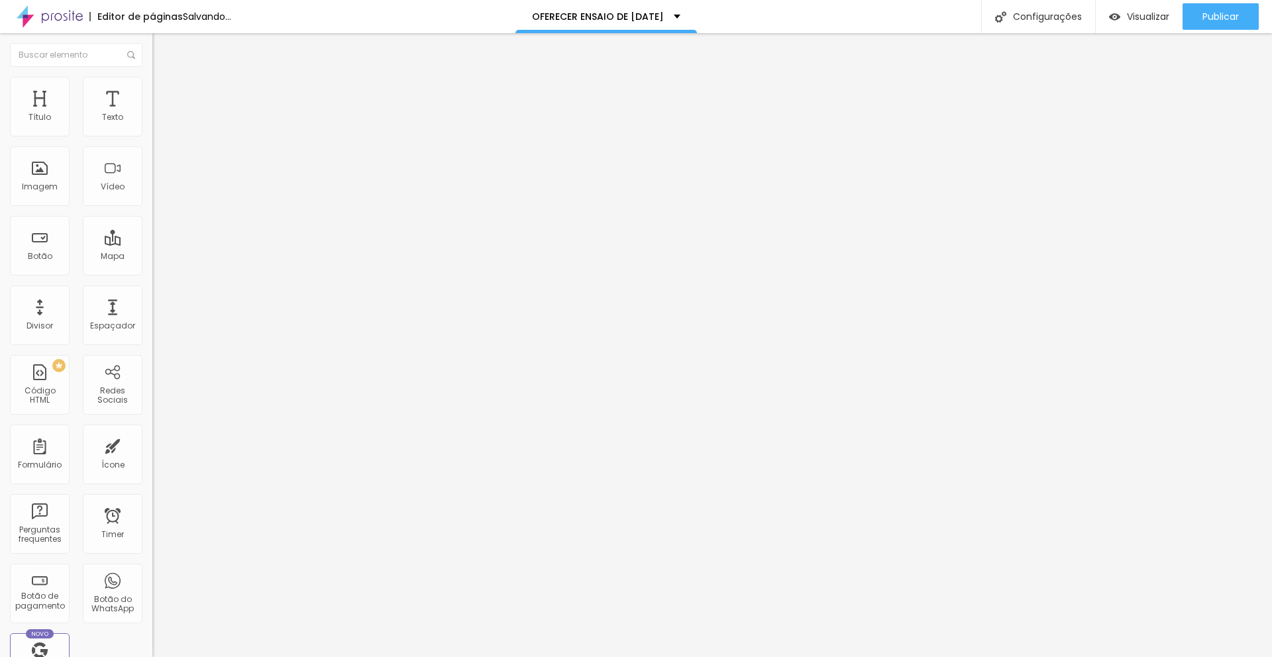
type input "407"
type input "413"
type input "419"
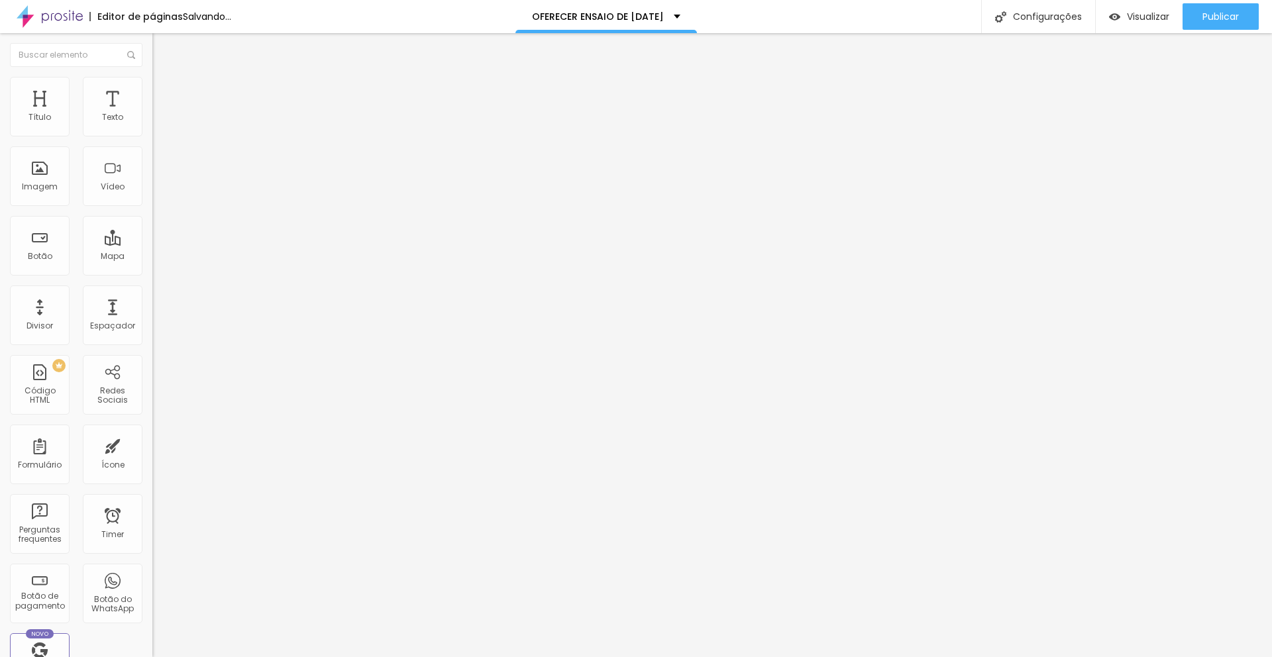
type input "421"
type input "422"
type input "426"
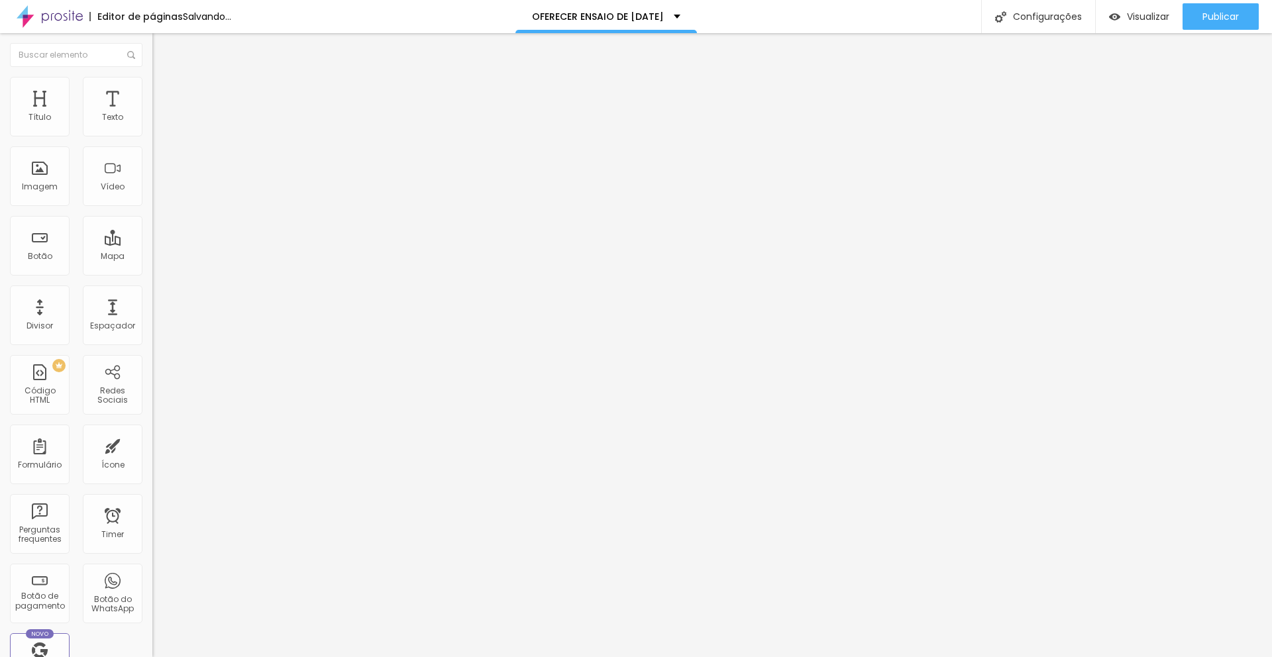
type input "426"
type input "431"
type input "437"
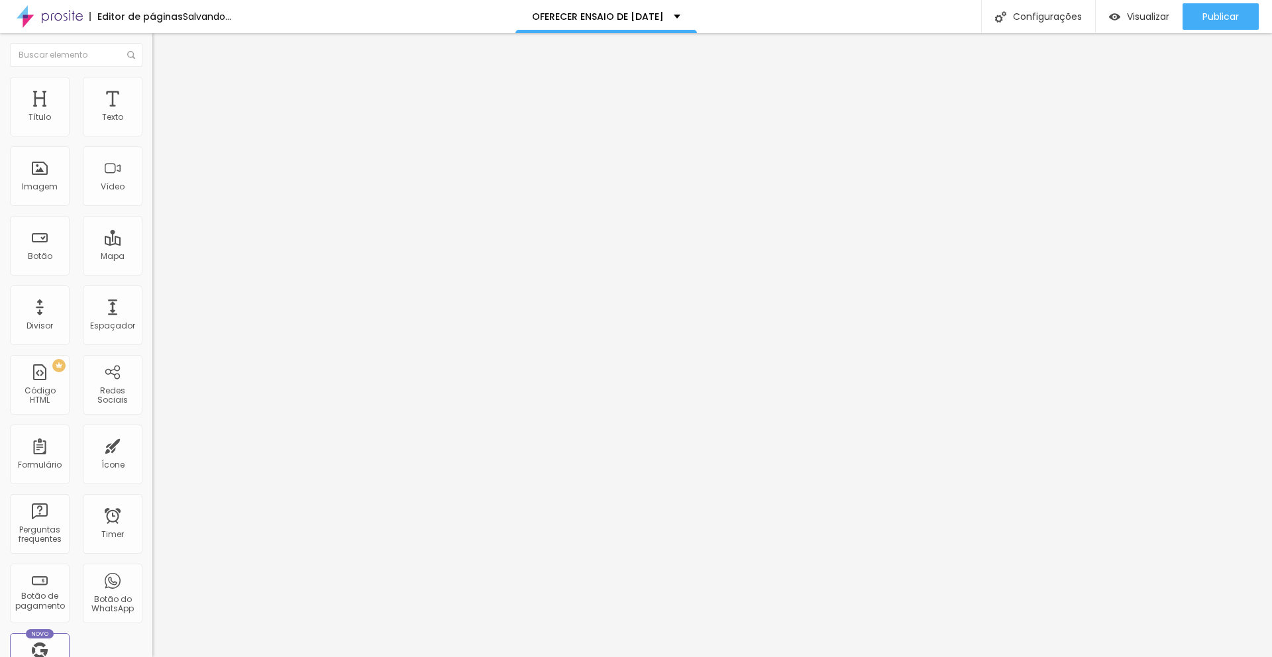
type input "440"
type input "442"
type input "445"
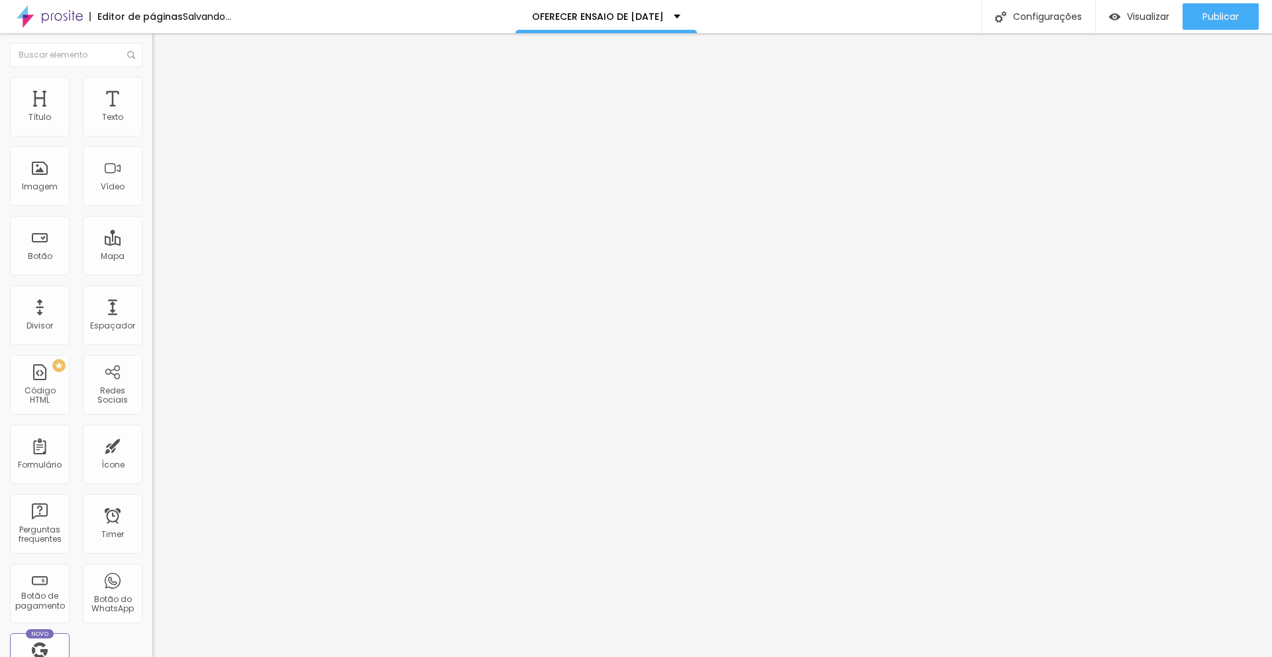
type input "445"
type input "457"
type input "483"
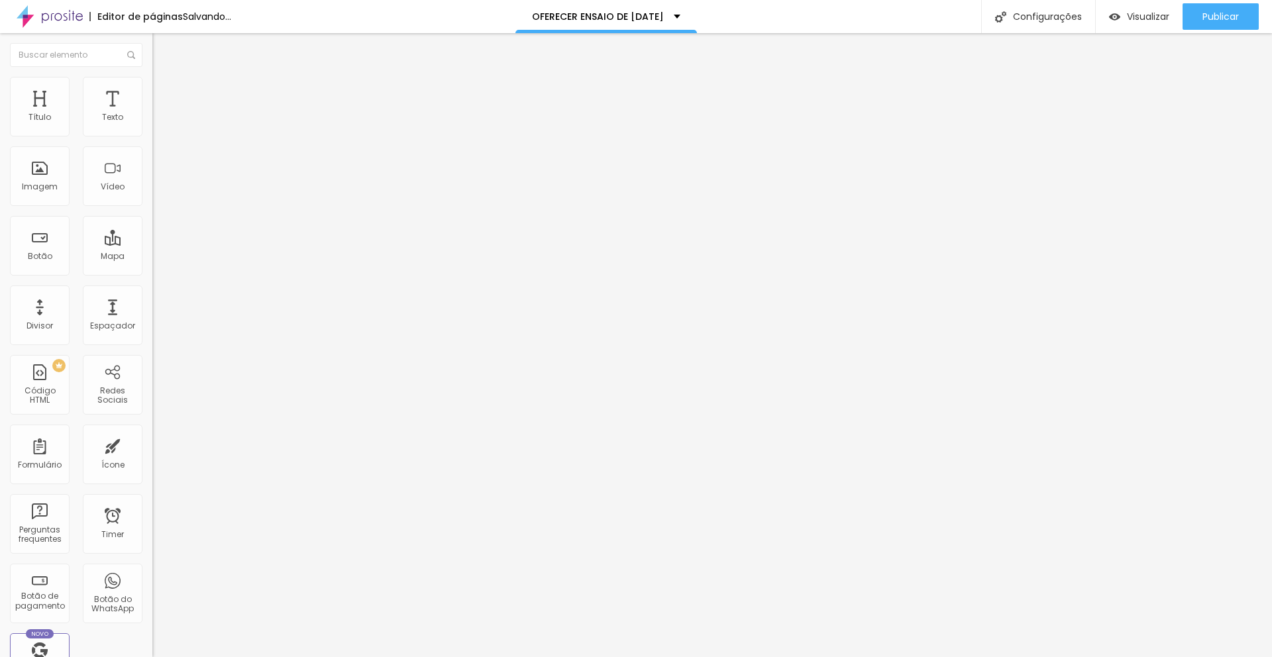
type input "500"
drag, startPoint x: 40, startPoint y: 157, endPoint x: 97, endPoint y: 163, distance: 57.3
click at [152, 444] on input "range" at bounding box center [194, 449] width 85 height 11
click at [1139, 19] on span "Visualizar" at bounding box center [1148, 16] width 42 height 11
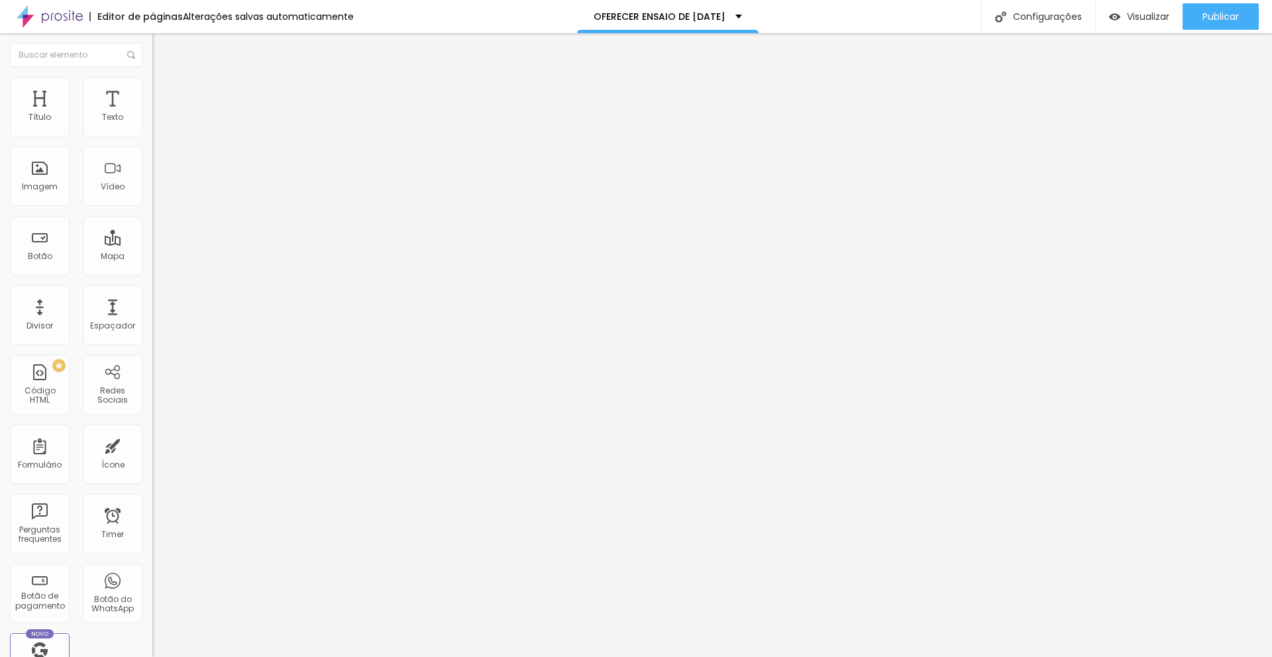
type input "456"
type input "448"
type input "444"
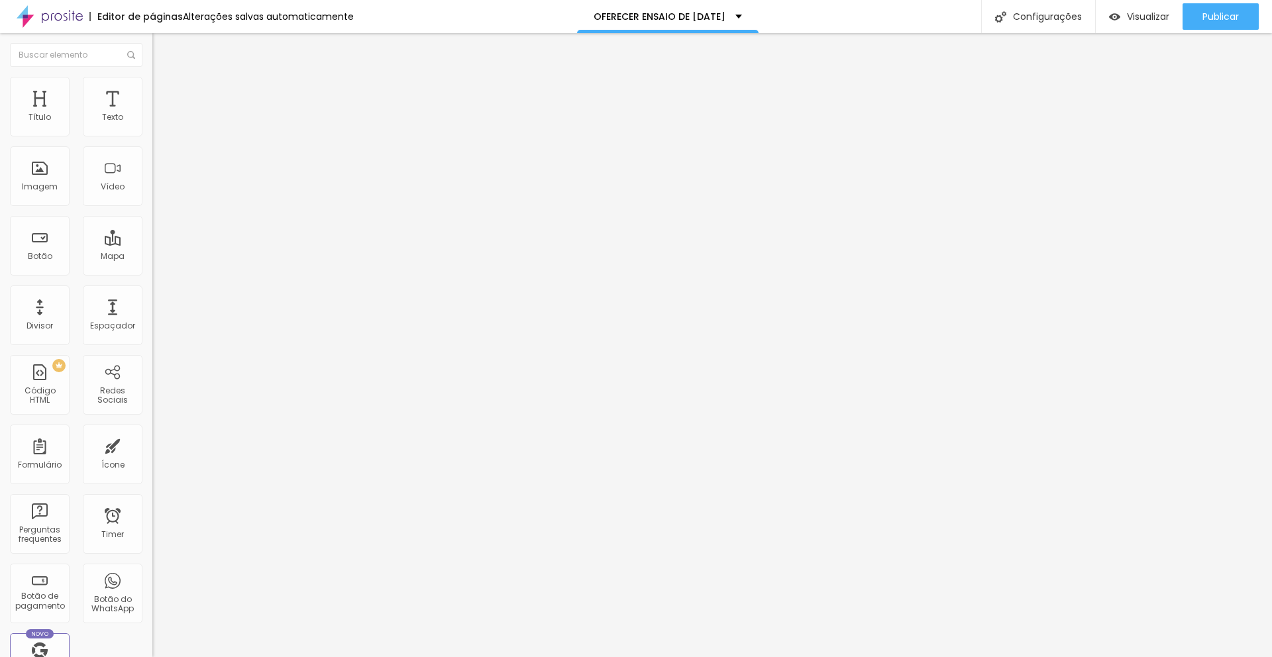
type input "444"
type input "432"
type input "428"
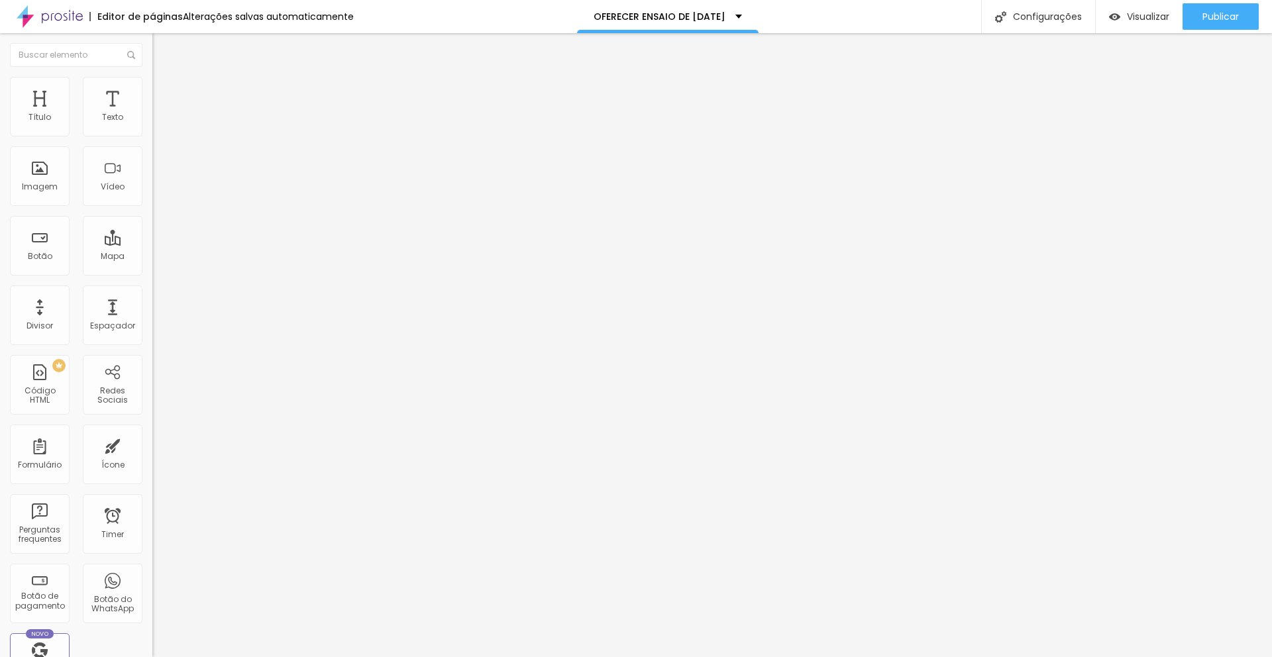
type input "423"
type input "416"
type input "407"
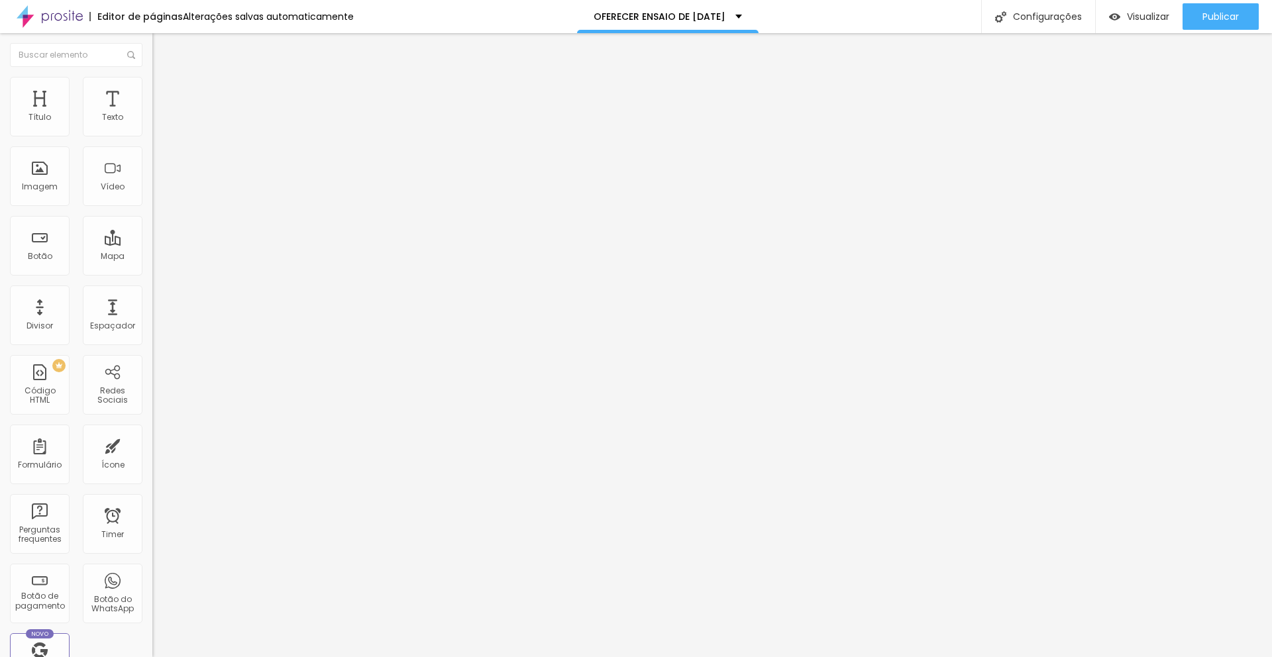
type input "407"
type input "404"
type input "400"
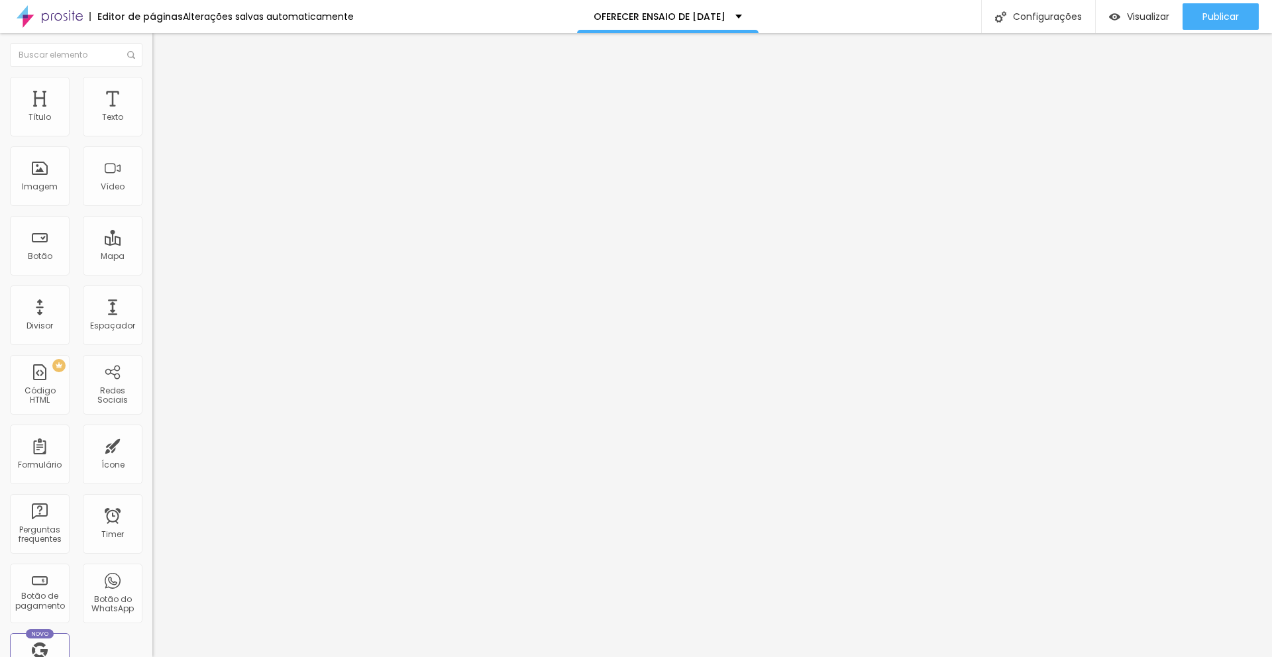
type input "394"
type input "389"
type input "382"
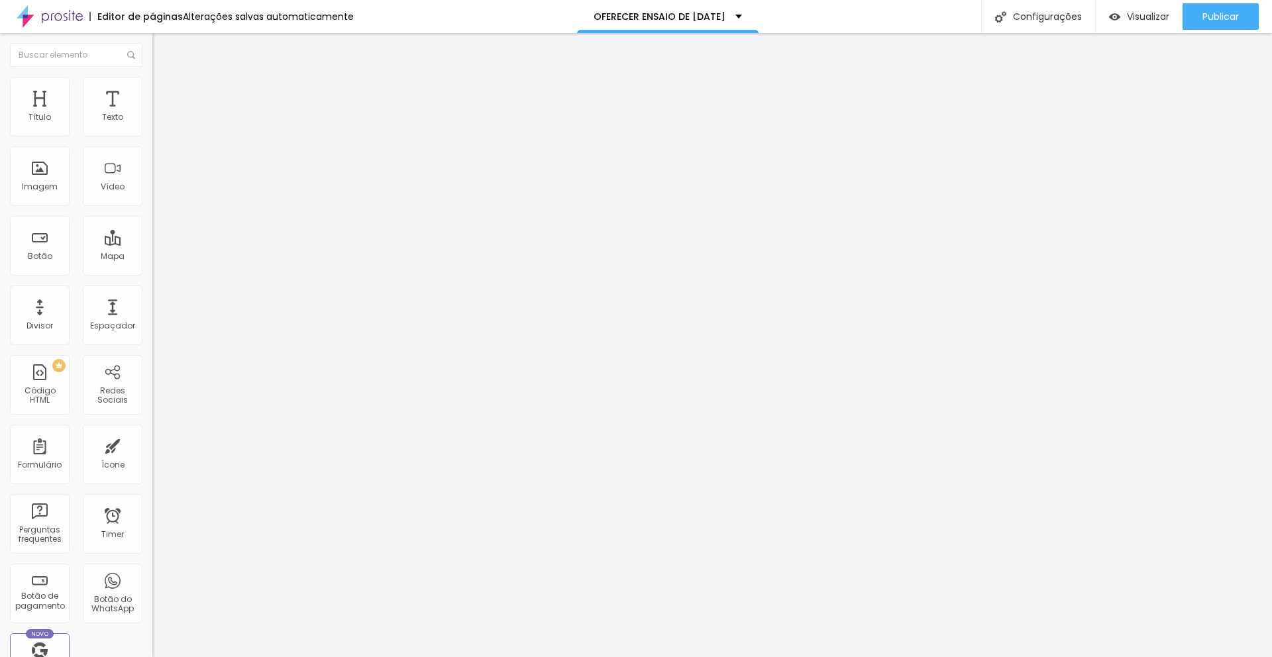
type input "382"
type input "375"
type input "370"
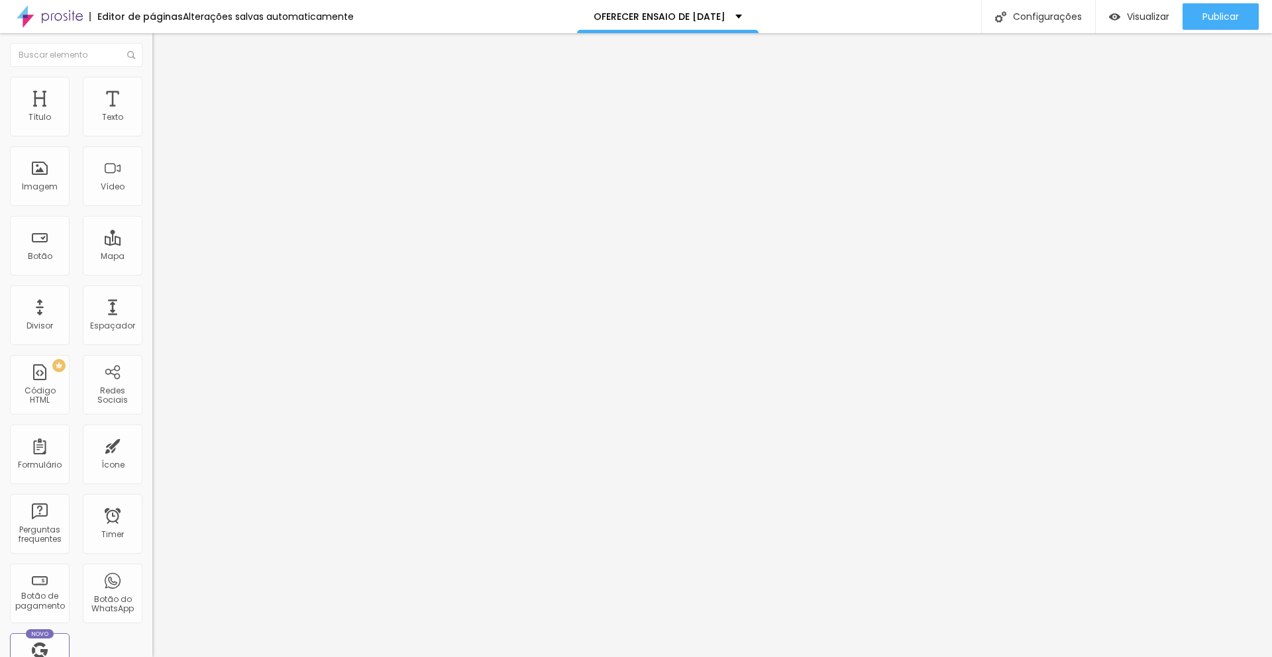
type input "365"
type input "357"
type input "343"
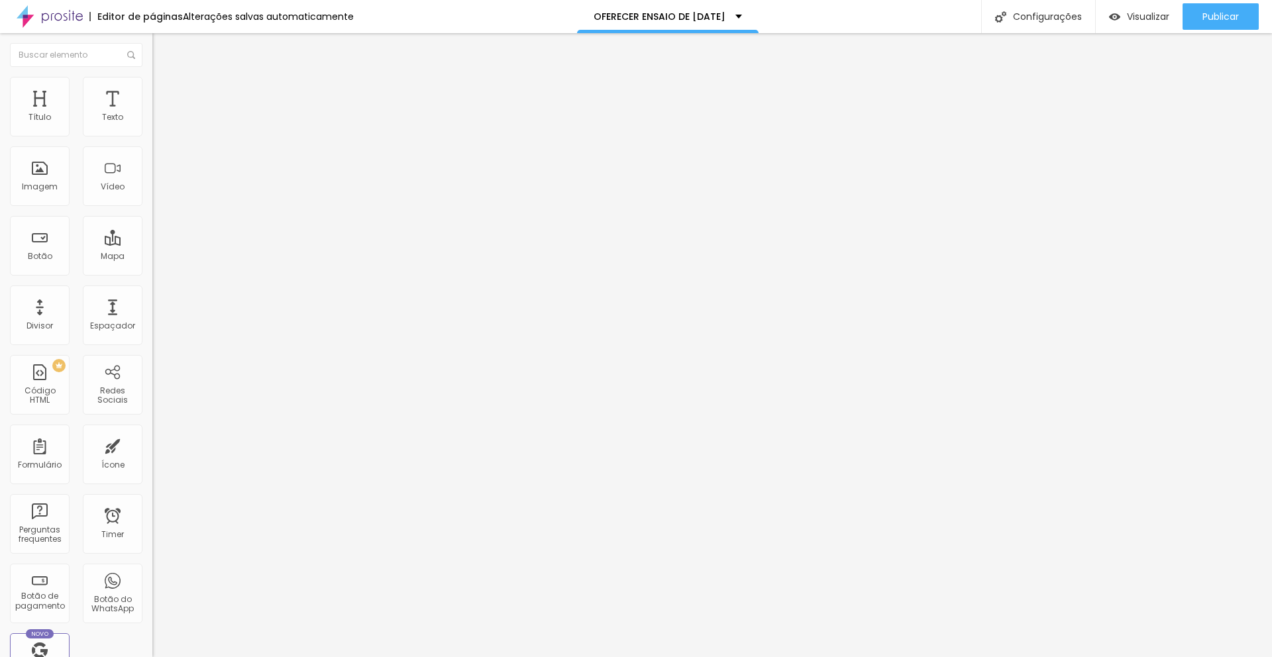
type input "343"
type input "334"
type input "320"
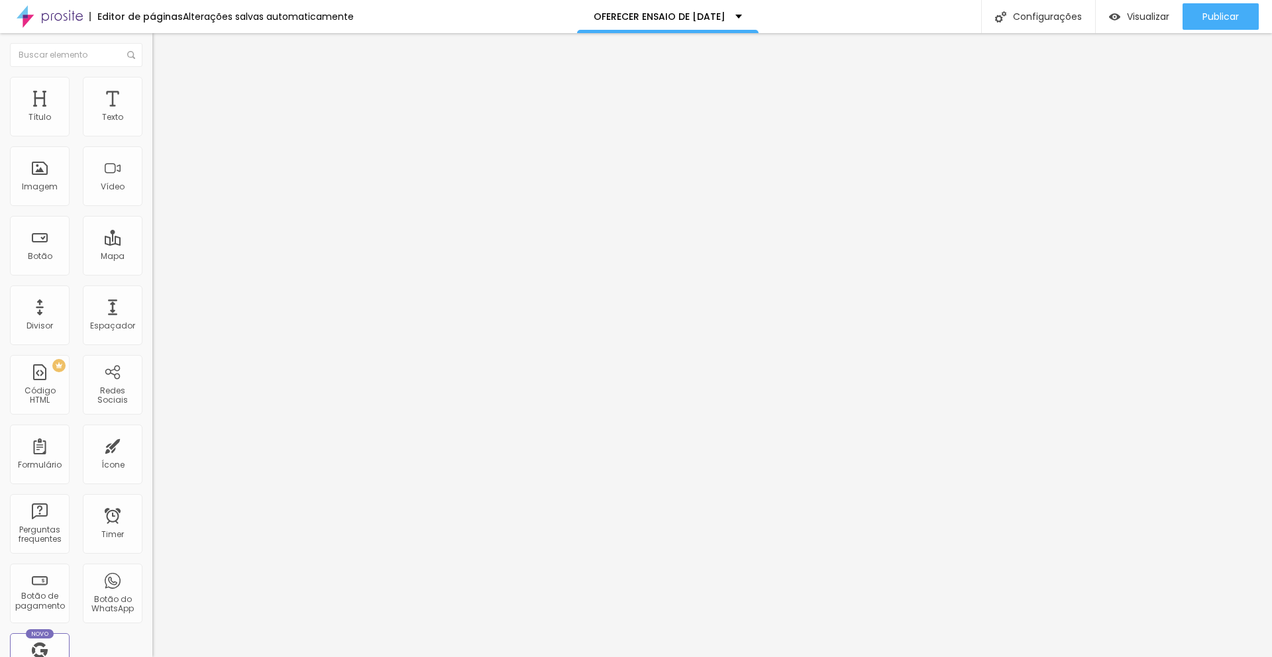
type input "302"
type input "295"
type input "288"
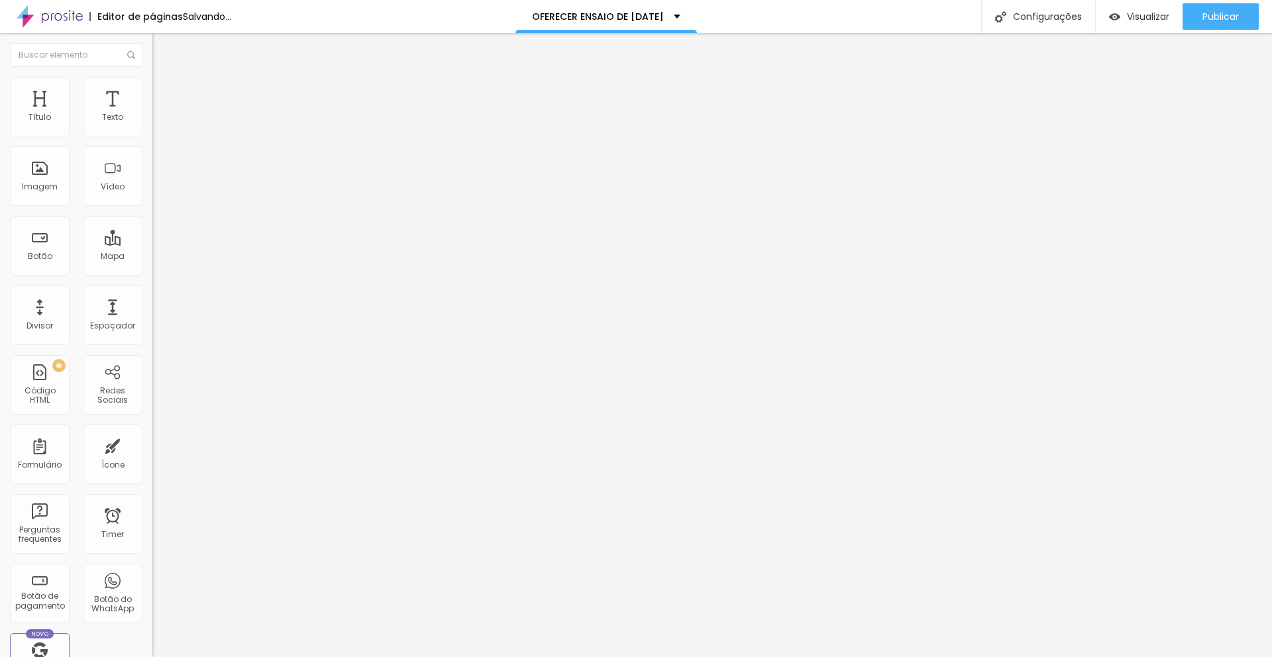
type input "288"
type input "278"
type input "269"
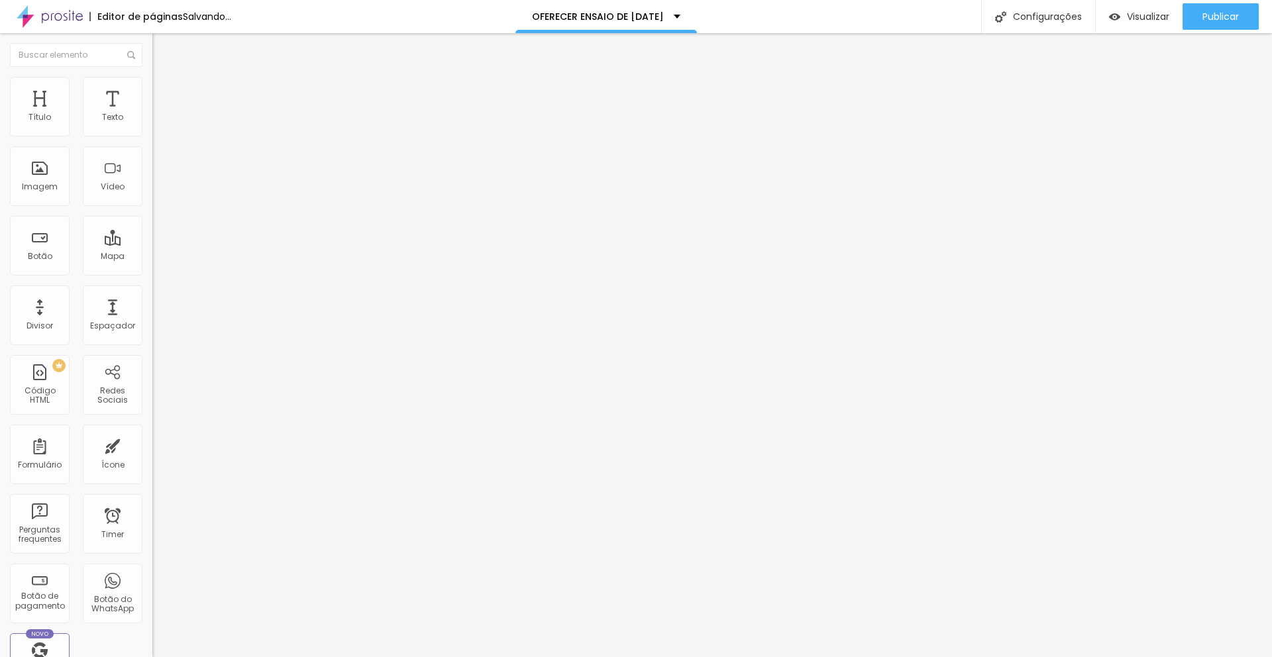
type input "252"
type input "218"
type input "177"
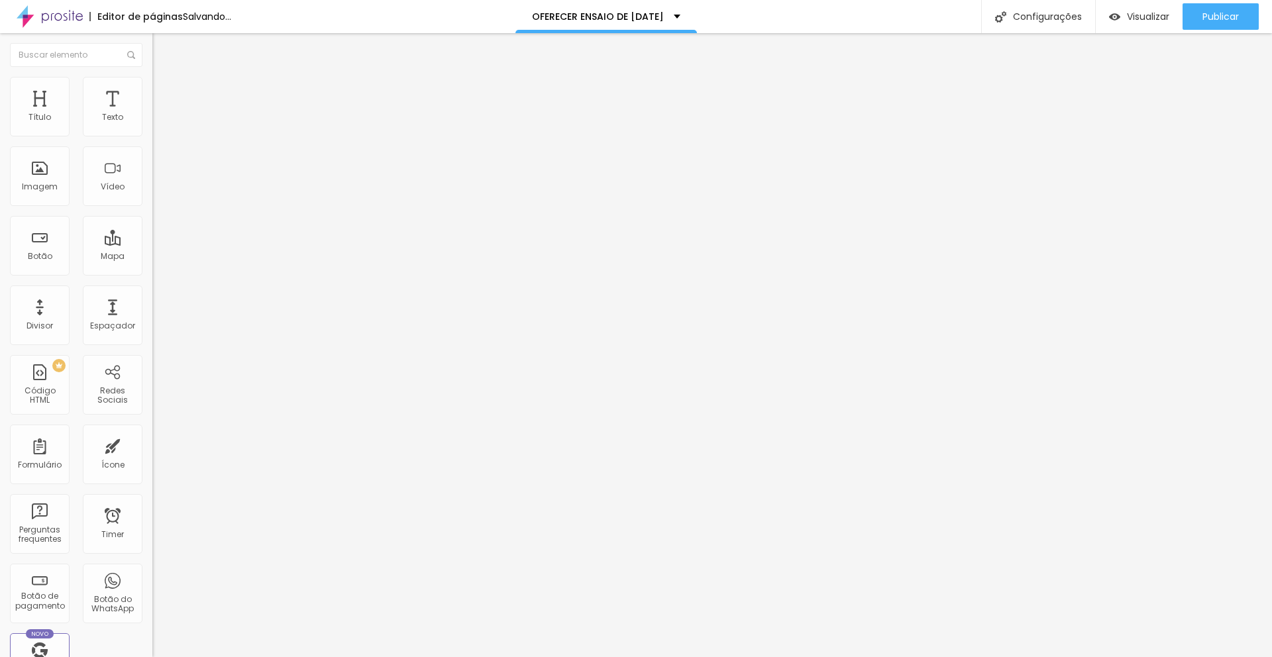
type input "177"
type input "143"
type input "131"
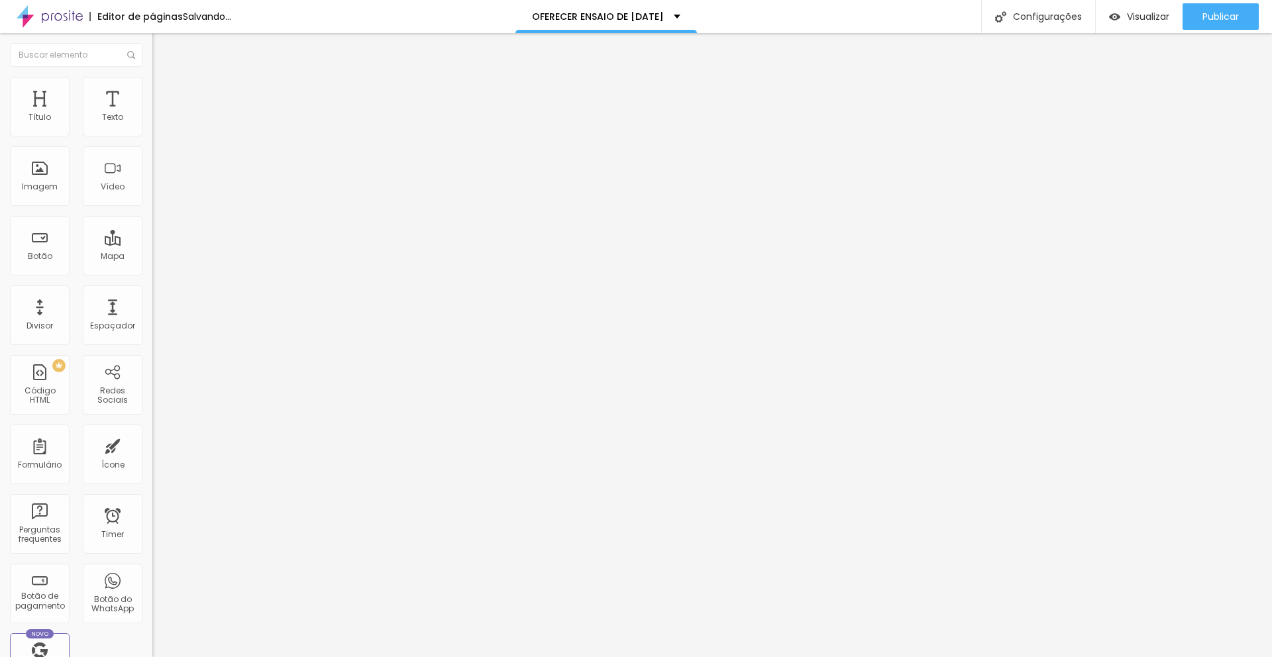
type input "128"
type input "127"
type input "109"
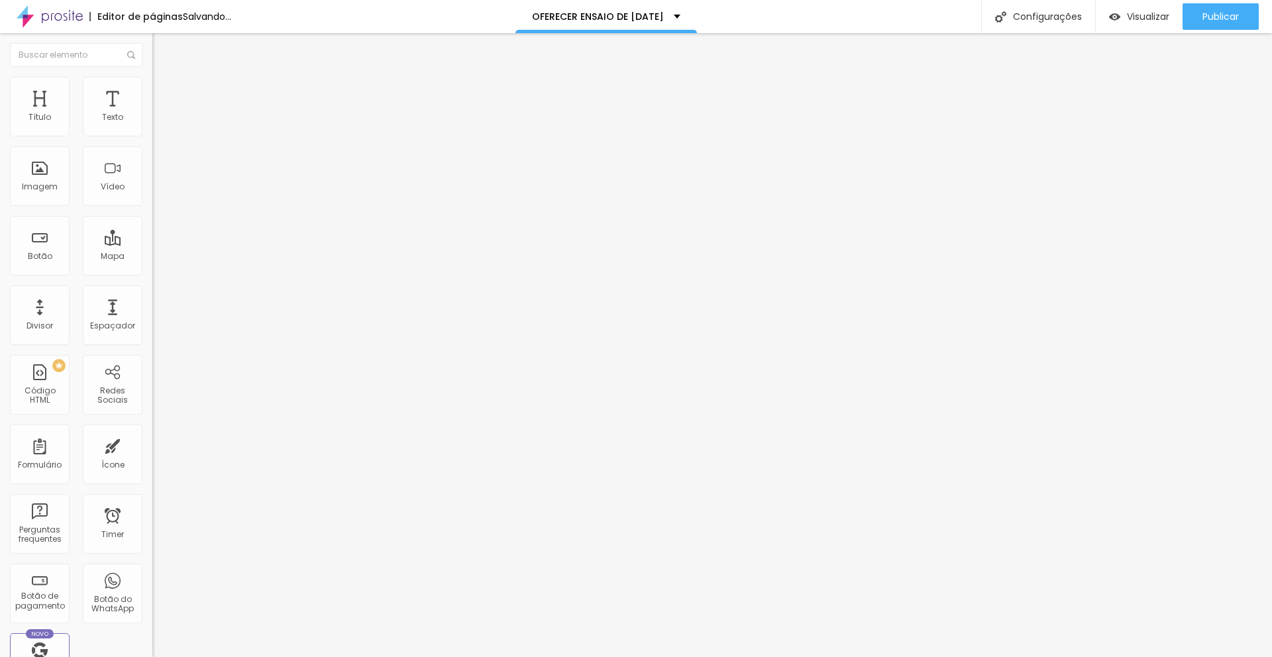
type input "109"
type input "102"
type input "99"
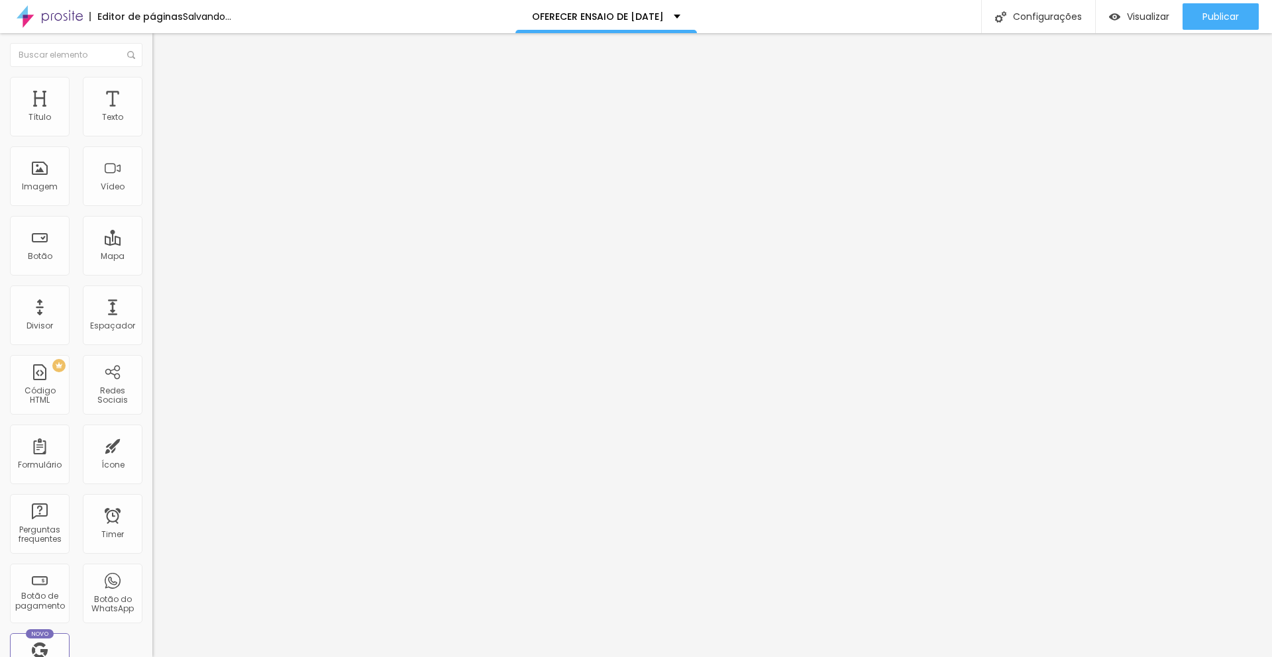
type input "97"
type input "95"
type input "64"
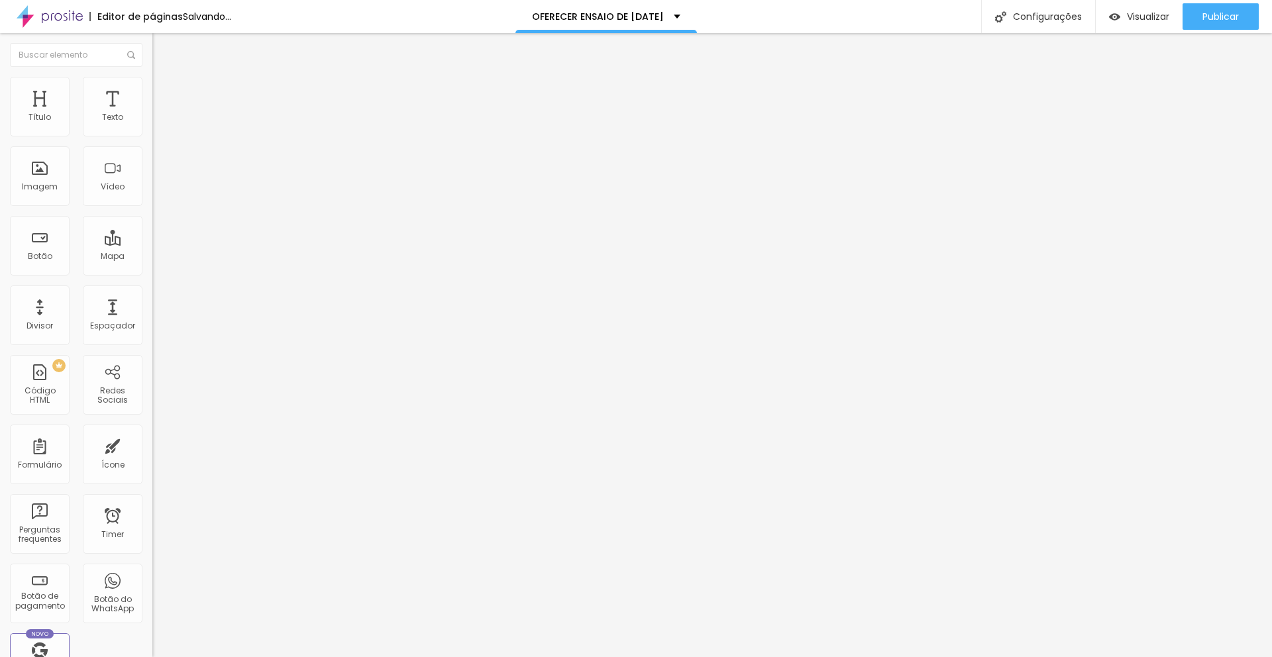
type input "64"
type input "57"
type input "49"
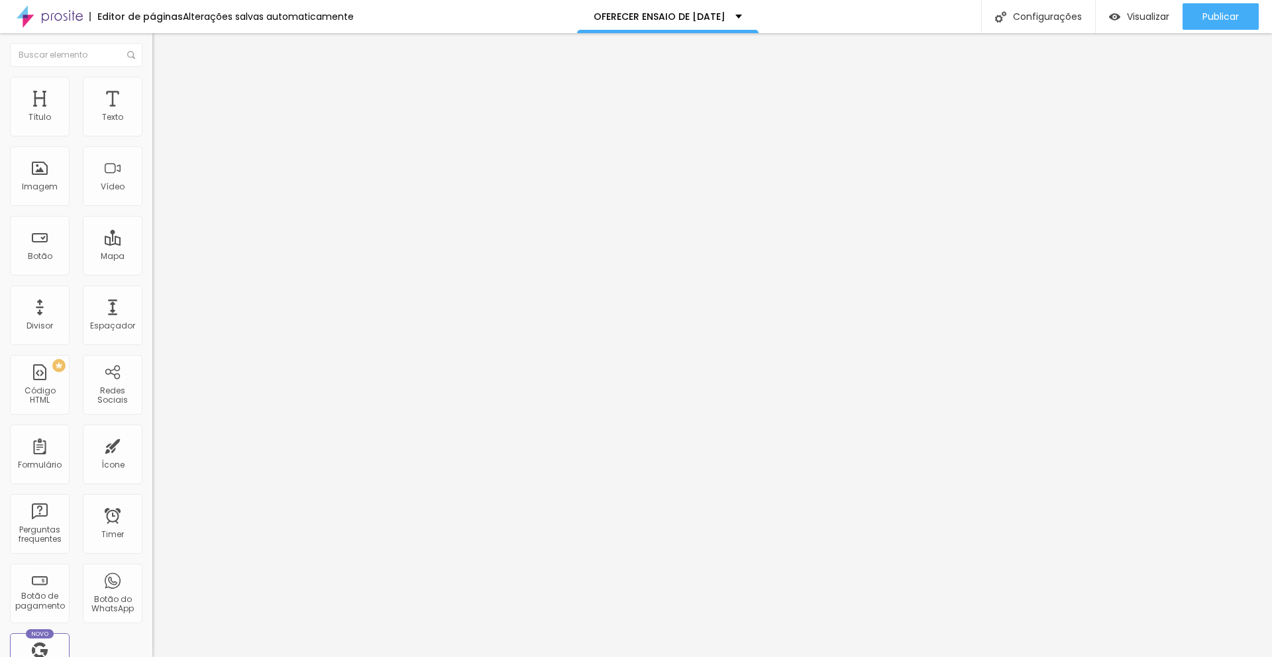
type input "37"
type input "34"
type input "32"
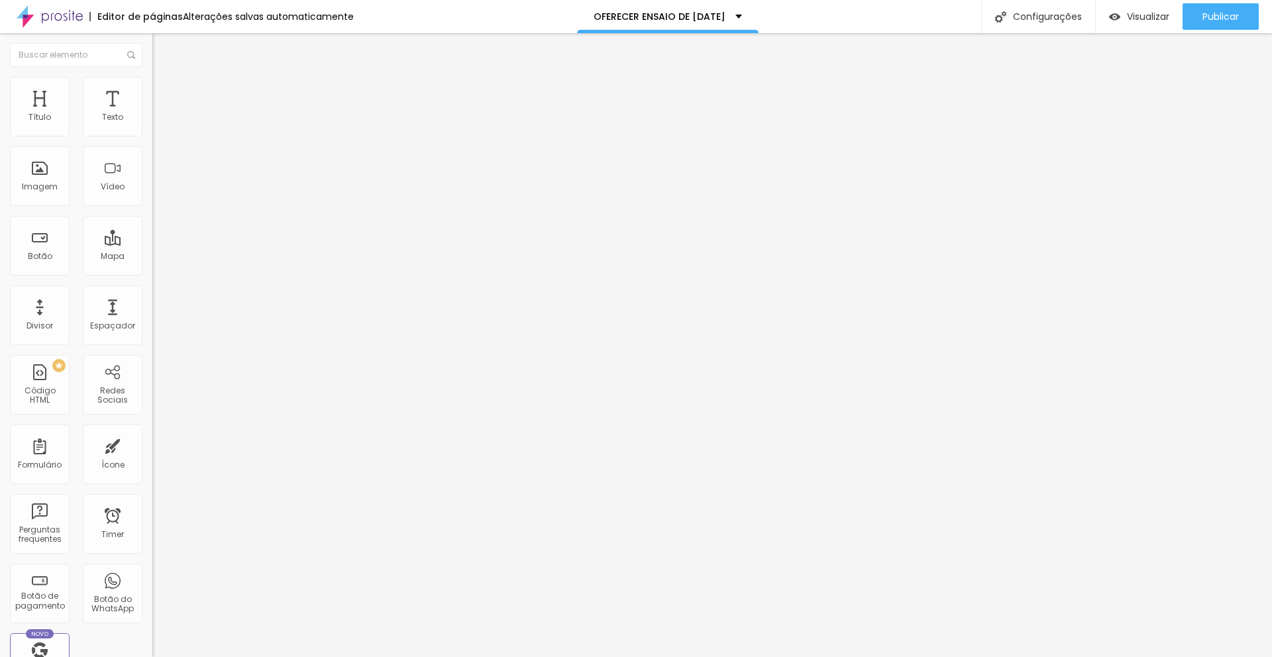
type input "32"
type input "28"
type input "23"
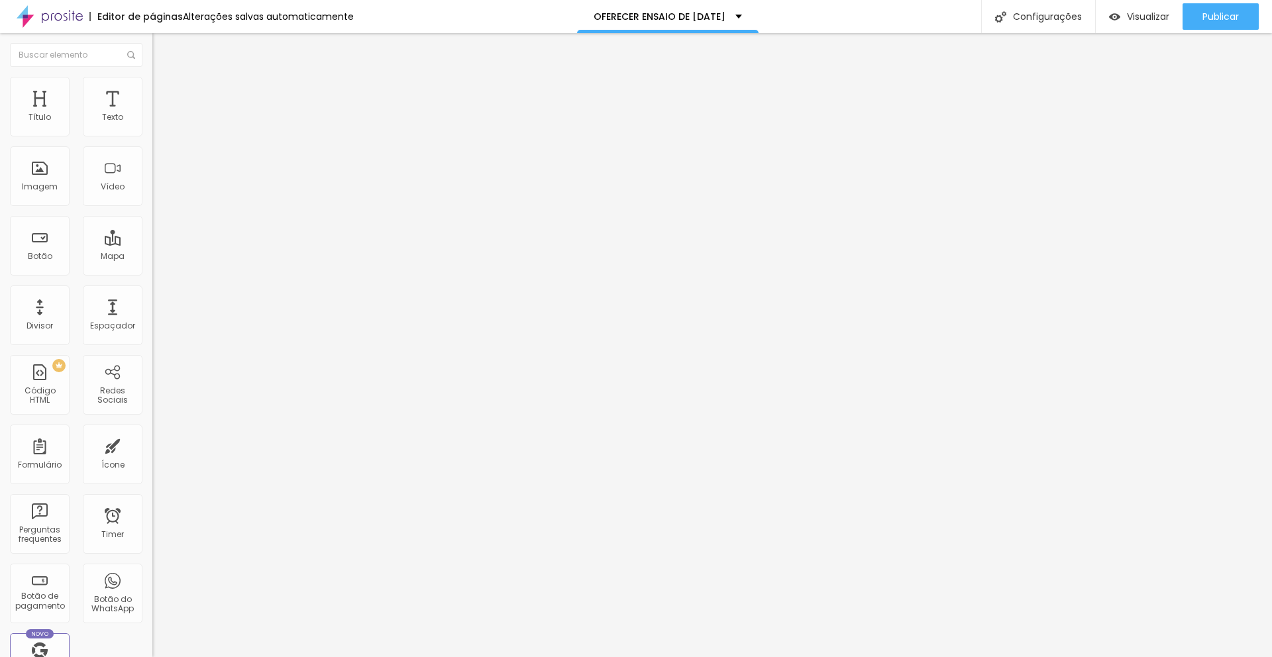
type input "22"
type input "20"
type input "19"
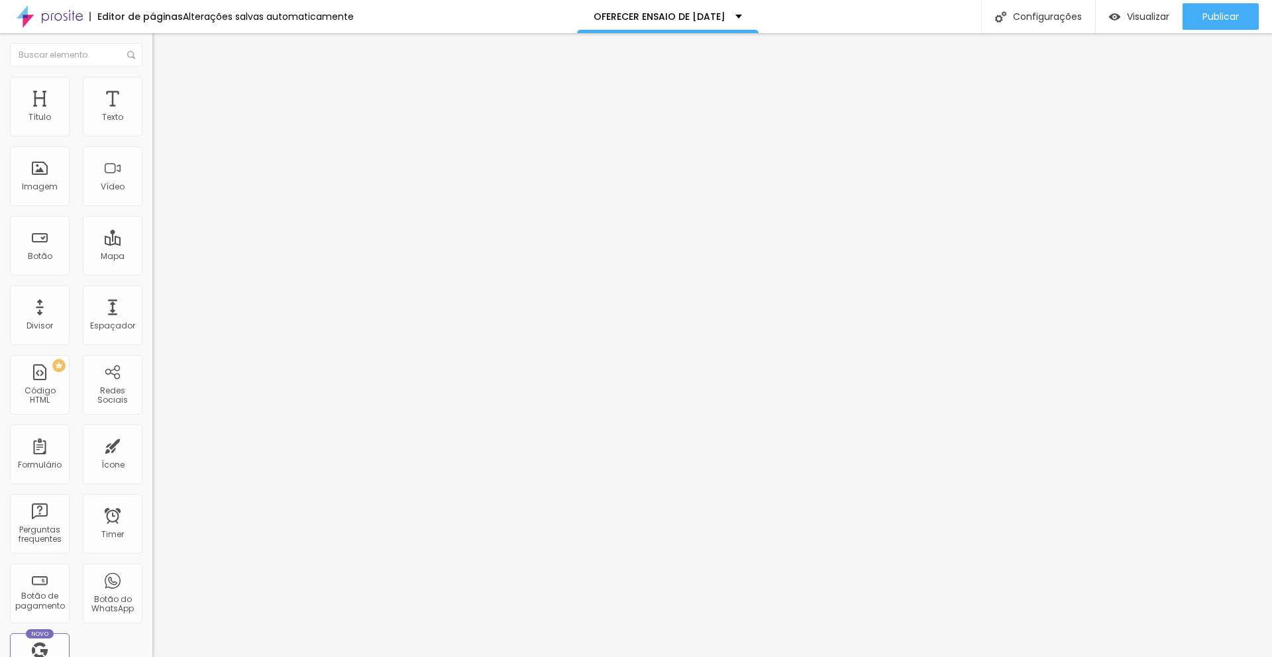
type input "19"
type input "13"
type input "10"
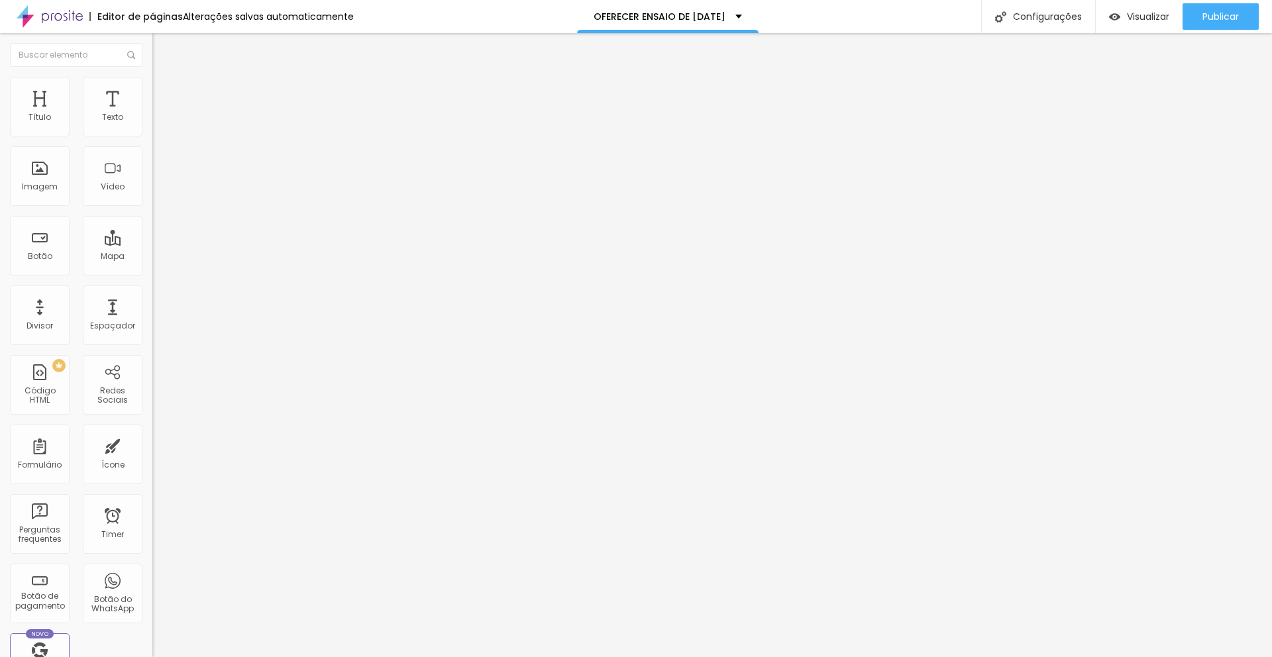
type input "9"
drag, startPoint x: 85, startPoint y: 156, endPoint x: 34, endPoint y: 164, distance: 52.4
click at [152, 444] on input "range" at bounding box center [194, 449] width 85 height 11
click at [152, 207] on span "Original" at bounding box center [168, 201] width 32 height 11
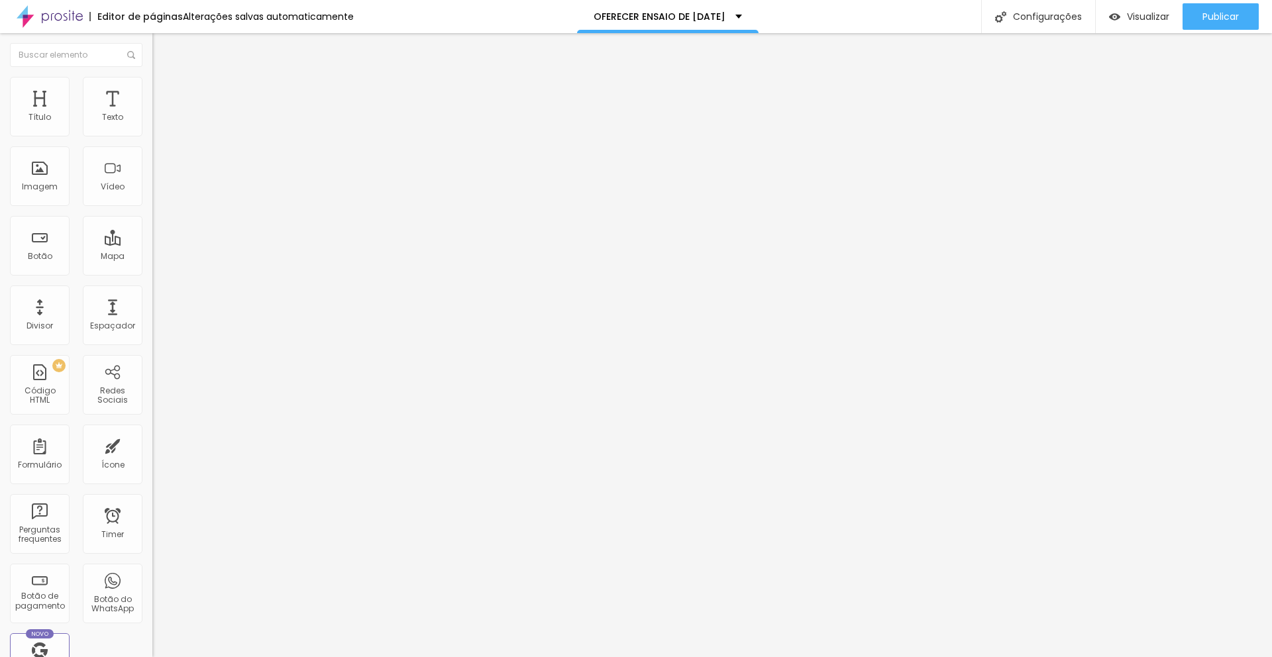
click at [152, 231] on span "Quadrado" at bounding box center [173, 225] width 43 height 11
click at [1131, 17] on span "Visualizar" at bounding box center [1148, 16] width 42 height 11
click at [152, 86] on li "Estilo" at bounding box center [228, 83] width 152 height 13
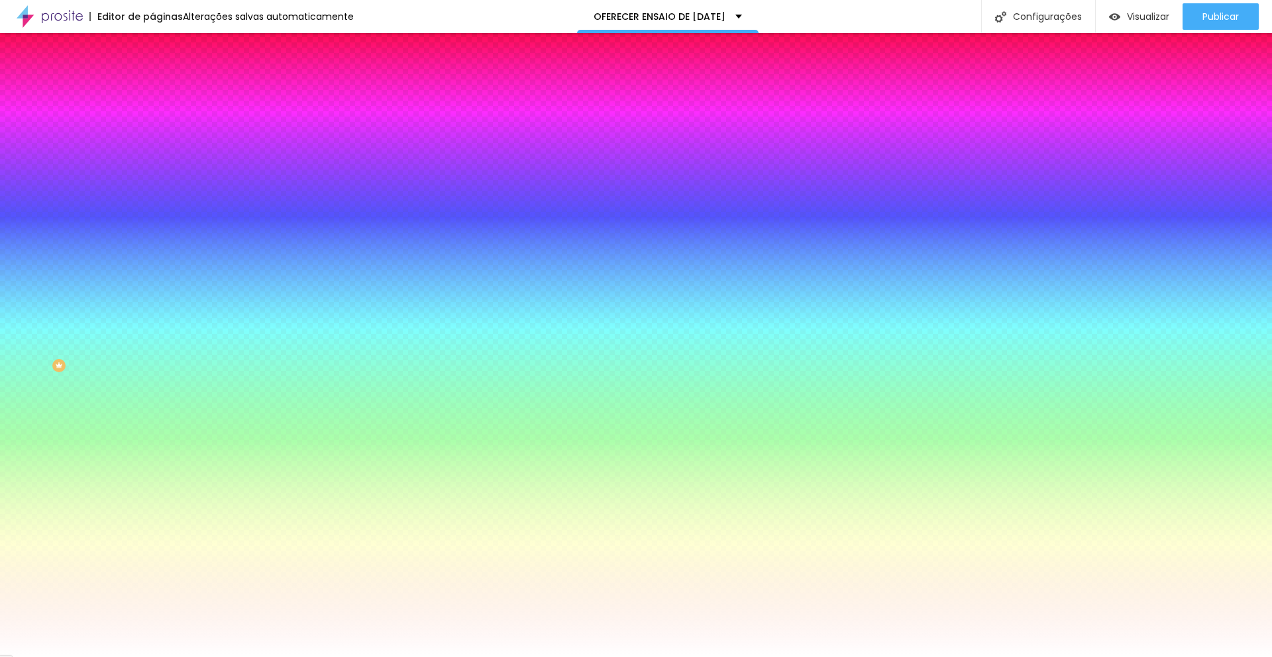
click at [152, 90] on li "Avançado" at bounding box center [228, 96] width 152 height 13
